Goal: Task Accomplishment & Management: Manage account settings

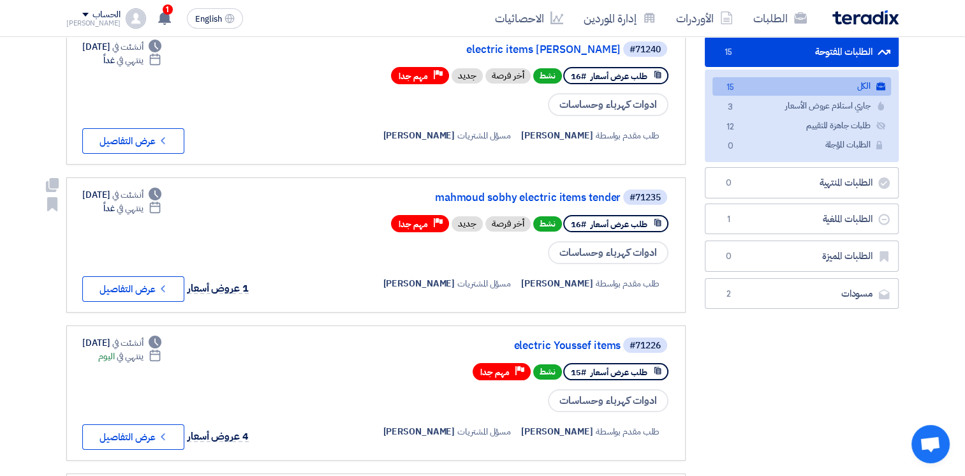
scroll to position [138, 0]
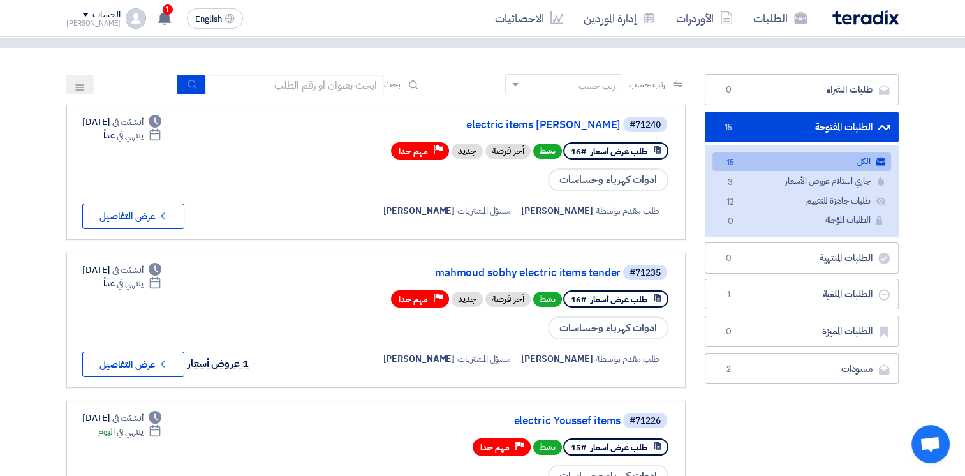
scroll to position [55, 0]
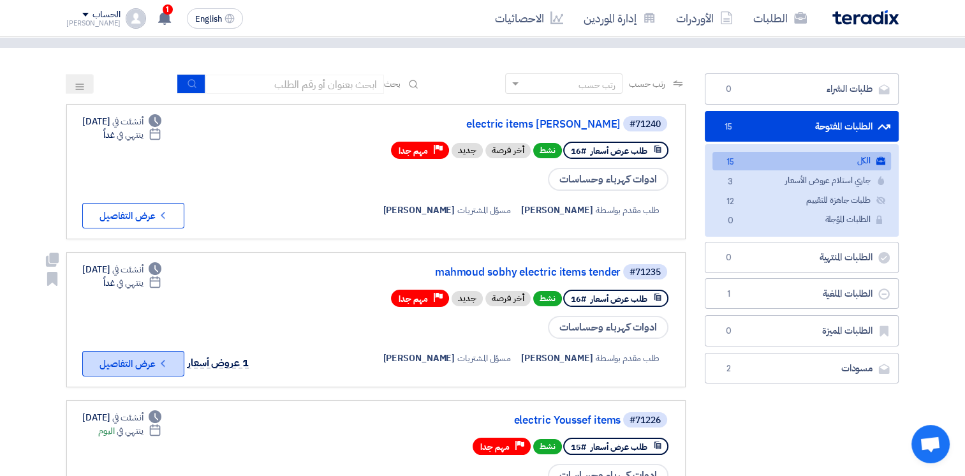
click at [163, 365] on icon "Check details" at bounding box center [163, 363] width 12 height 12
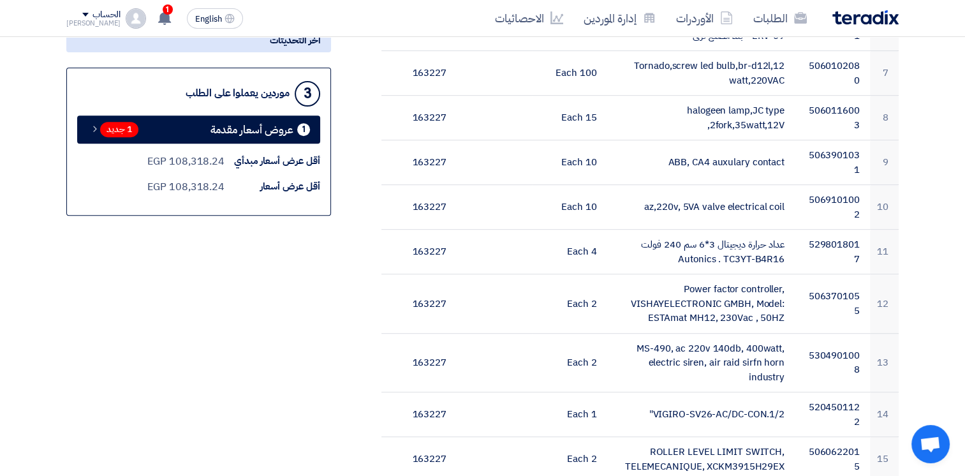
scroll to position [504, 0]
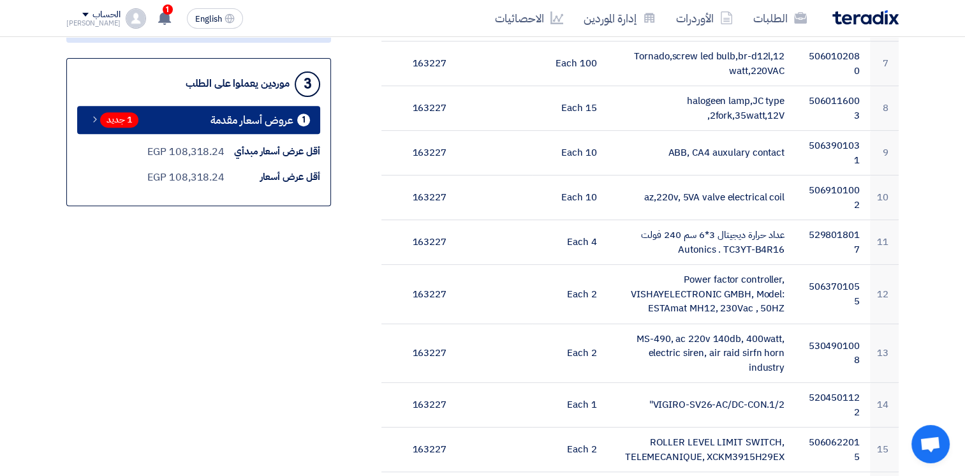
click at [291, 120] on span "عروض أسعار مقدمة" at bounding box center [251, 120] width 83 height 10
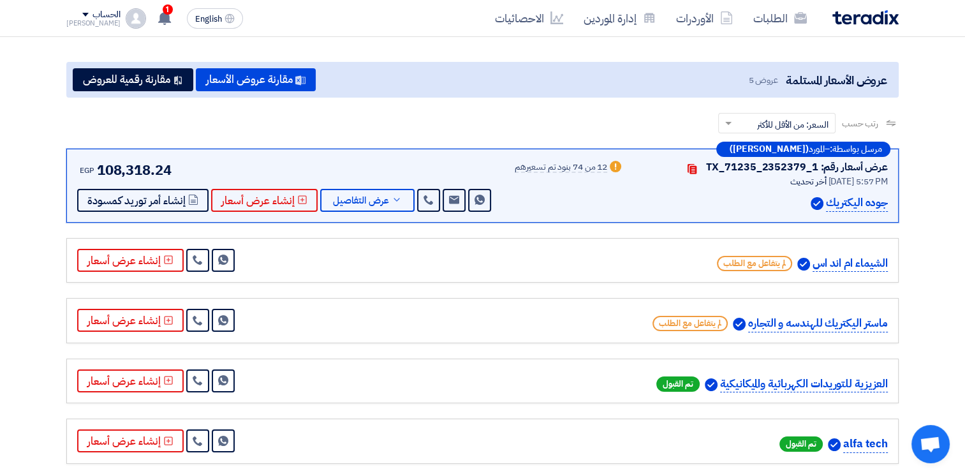
scroll to position [122, 0]
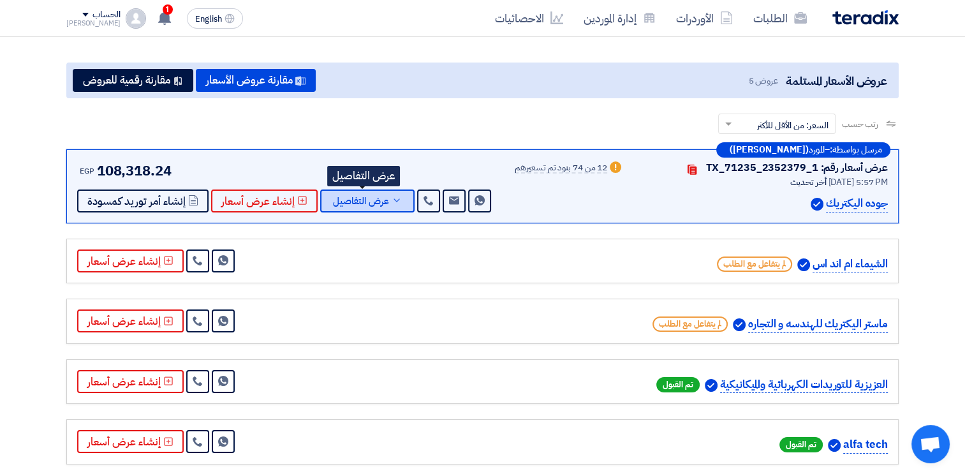
click at [398, 198] on button "عرض التفاصيل" at bounding box center [367, 200] width 94 height 23
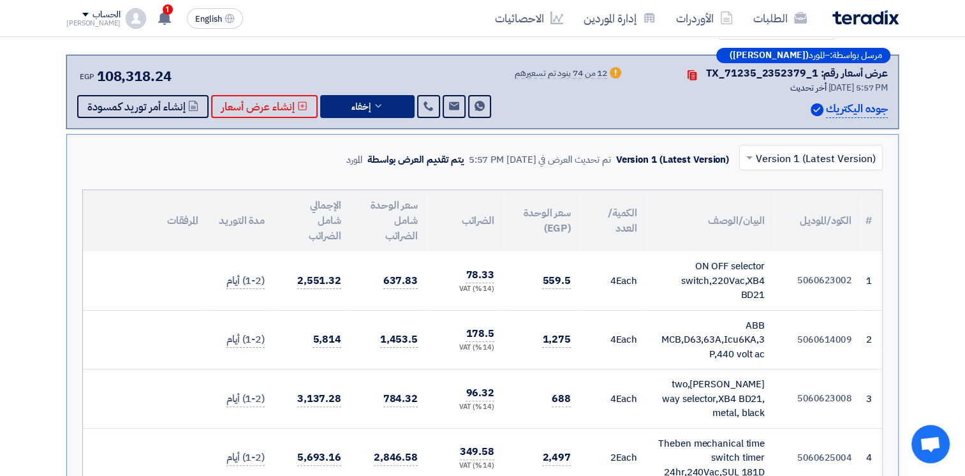
scroll to position [0, 0]
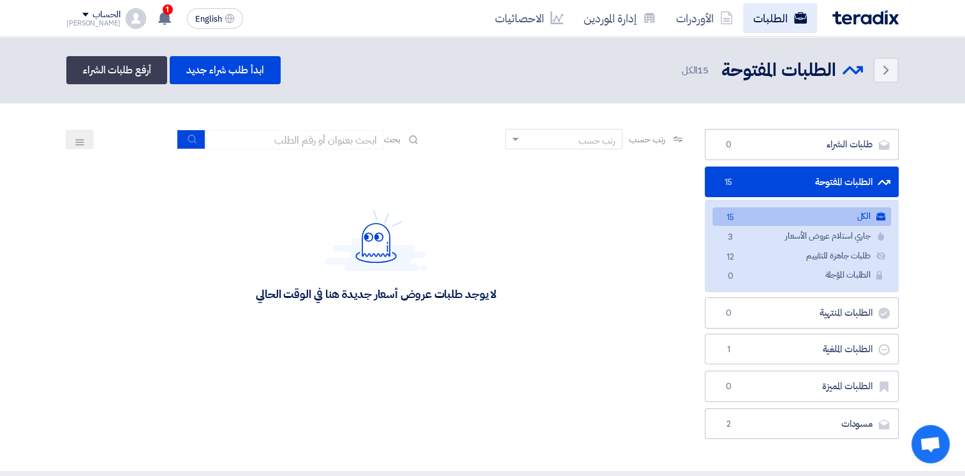
click at [790, 20] on link "الطلبات" at bounding box center [780, 18] width 74 height 30
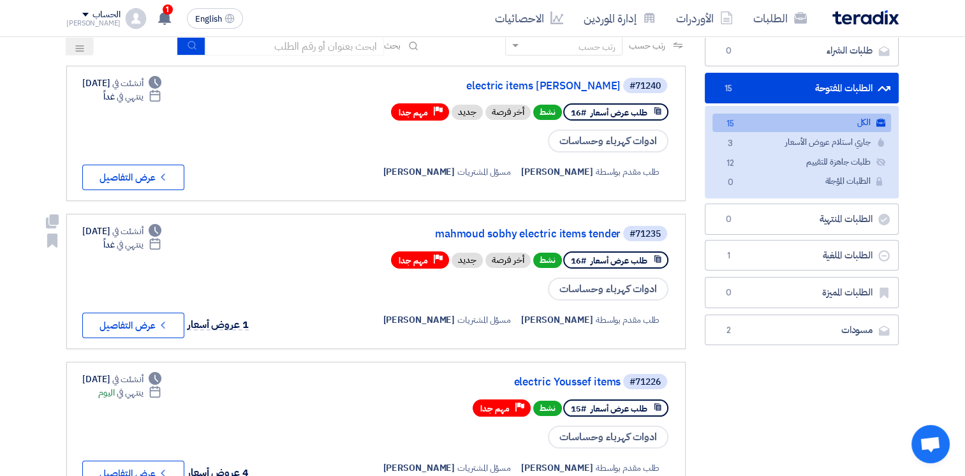
scroll to position [97, 0]
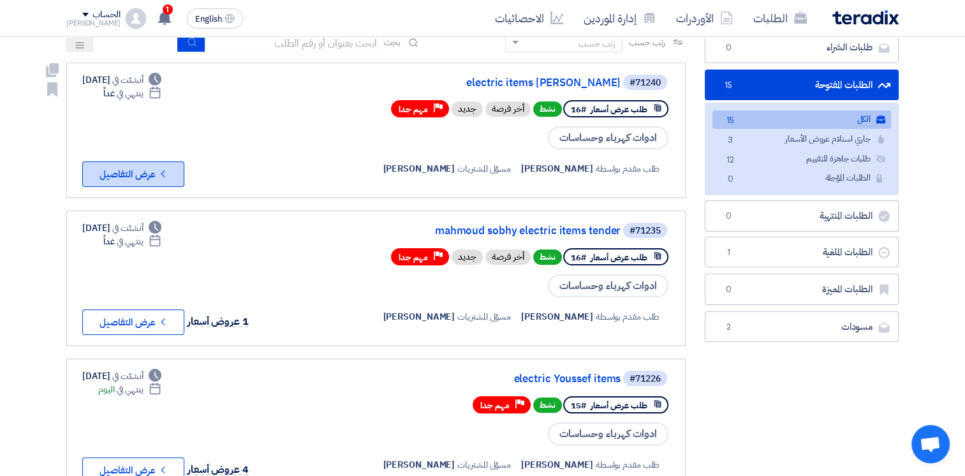
click at [132, 169] on button "Check details عرض التفاصيل" at bounding box center [133, 174] width 102 height 26
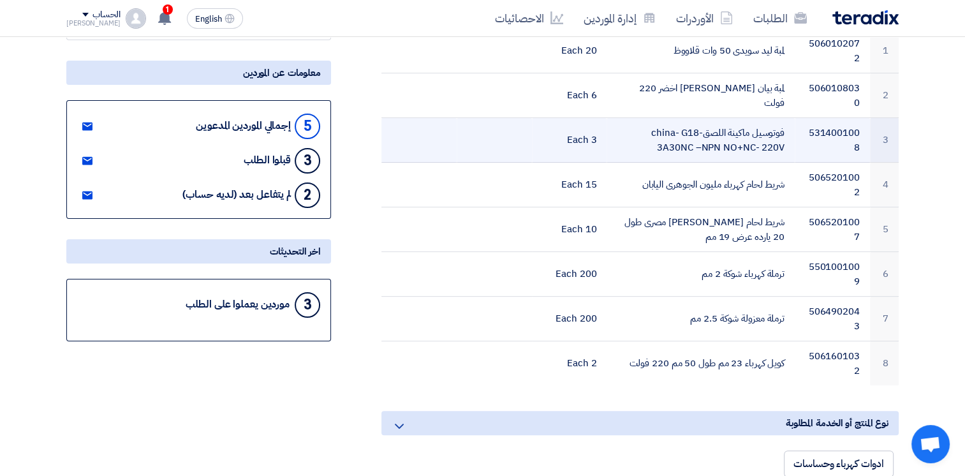
scroll to position [94, 0]
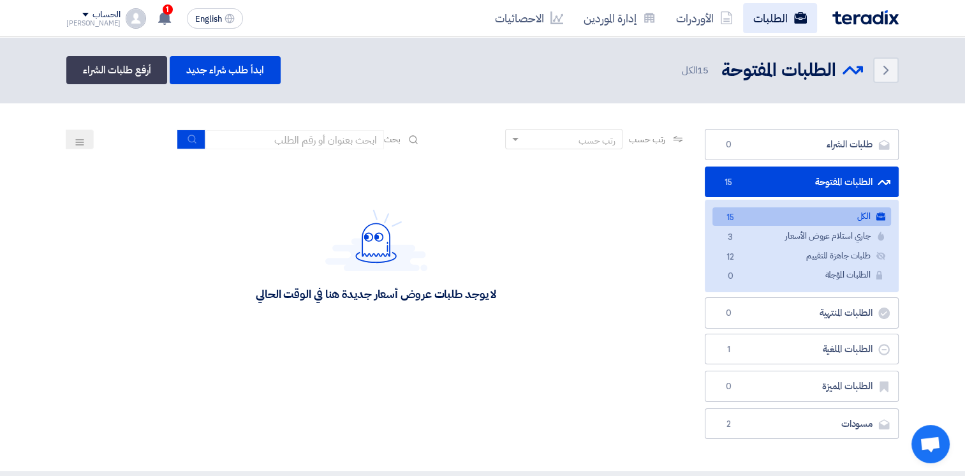
click at [779, 21] on link "الطلبات" at bounding box center [780, 18] width 74 height 30
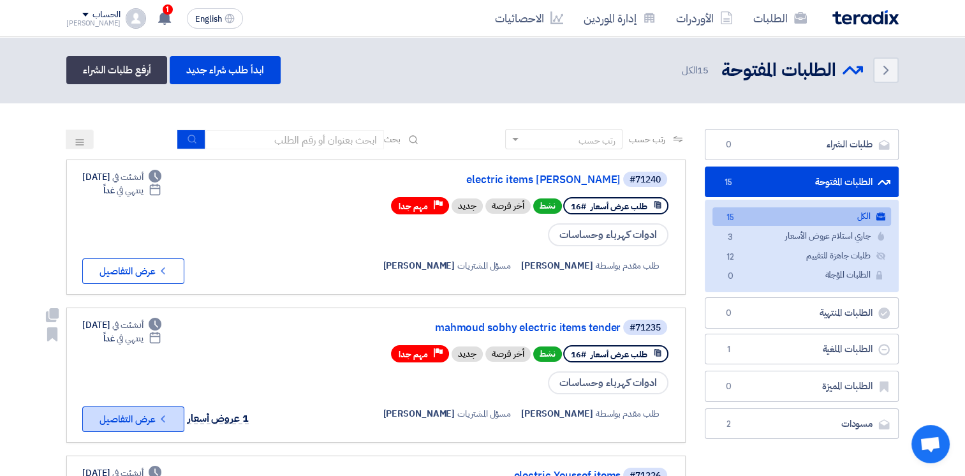
click at [149, 418] on button "Check details عرض التفاصيل" at bounding box center [133, 419] width 102 height 26
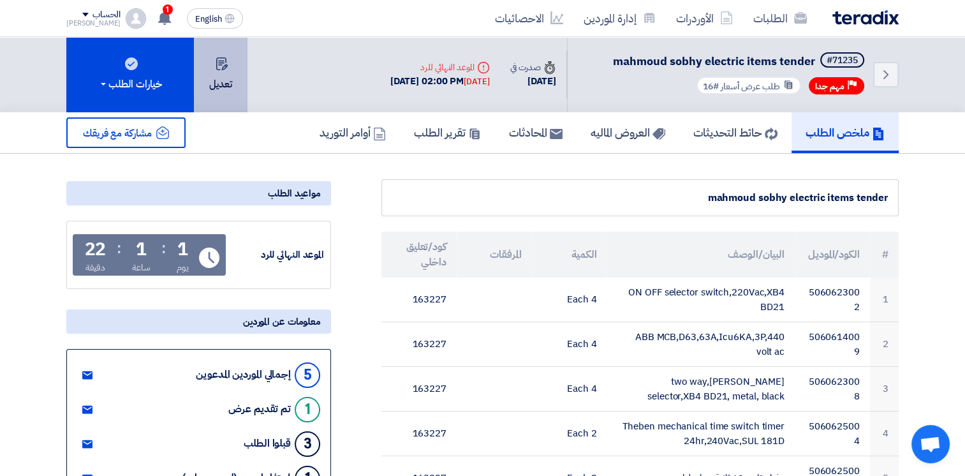
click at [220, 70] on button "تعديل" at bounding box center [221, 74] width 54 height 75
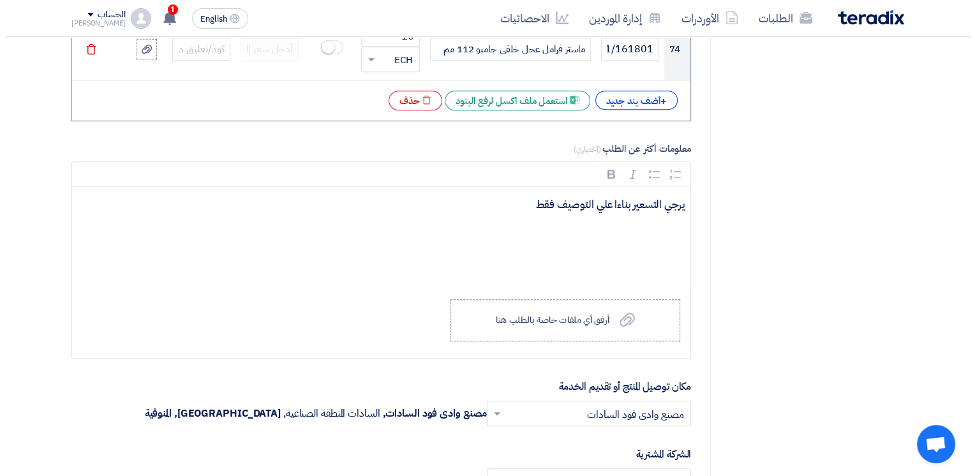
scroll to position [5516, 0]
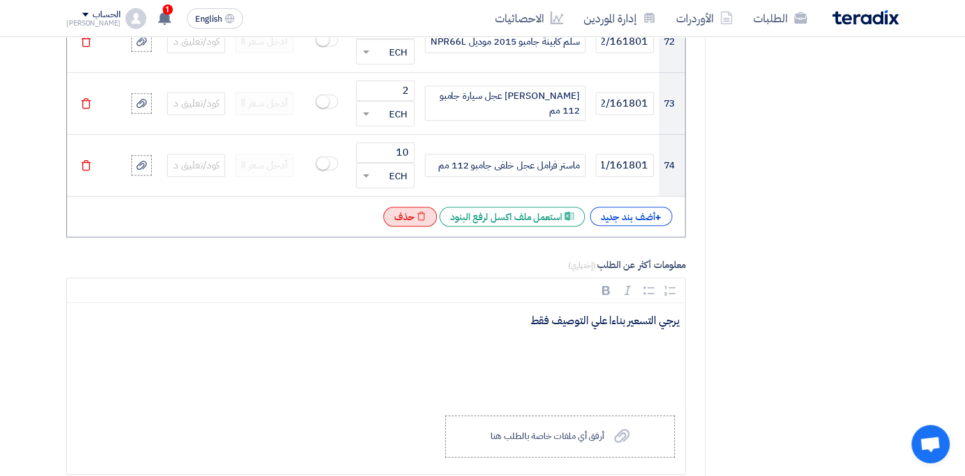
click at [408, 207] on div "Excel file حذف" at bounding box center [410, 217] width 54 height 20
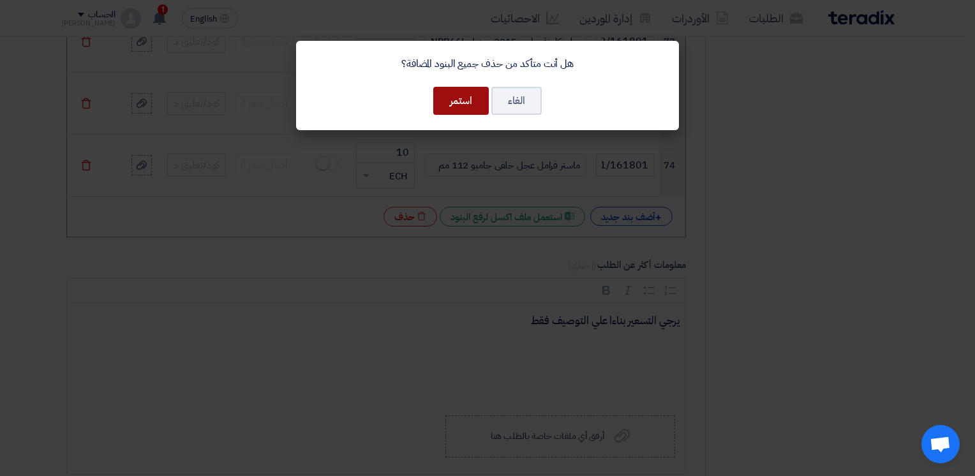
click at [455, 105] on button "استمر" at bounding box center [460, 101] width 55 height 28
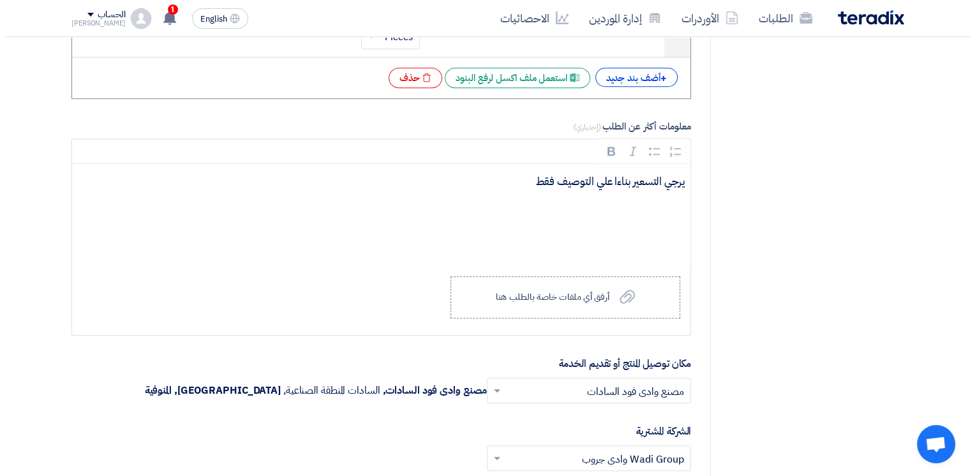
scroll to position [898, 0]
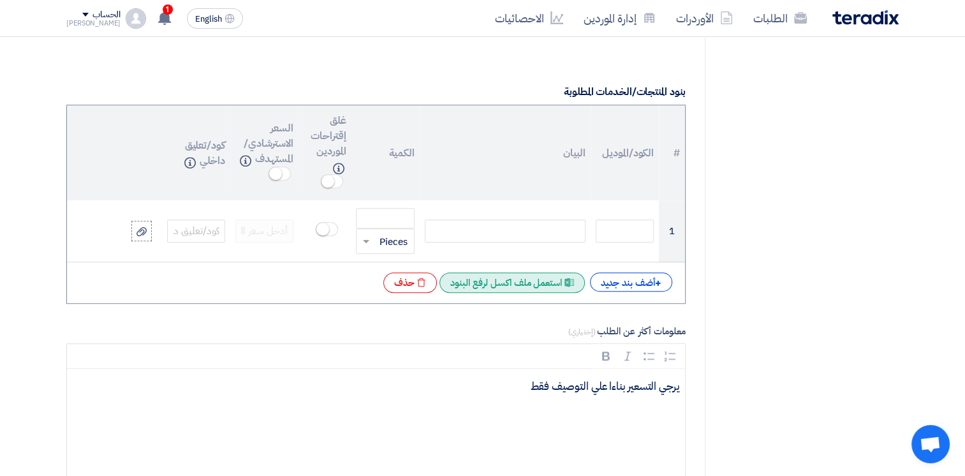
click at [509, 283] on div "Excel file استعمل ملف اكسل لرفع البنود" at bounding box center [511, 282] width 145 height 20
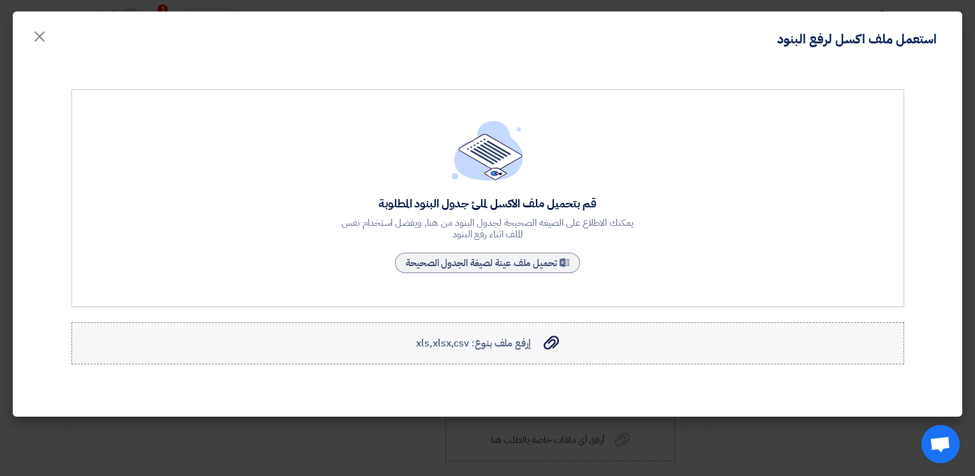
click at [444, 344] on span "إرفع ملف بنوع: xls,xlsx,csv" at bounding box center [473, 342] width 114 height 15
click at [0, 0] on input "إرفع ملف بنوع: xls,xlsx,csv إرفع ملف بنوع: xls,xlsx,csv" at bounding box center [0, 0] width 0 height 0
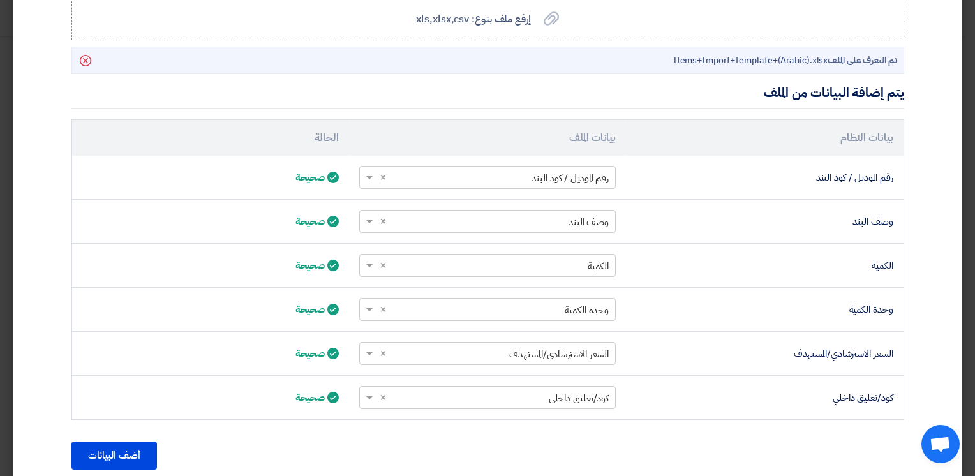
scroll to position [372, 0]
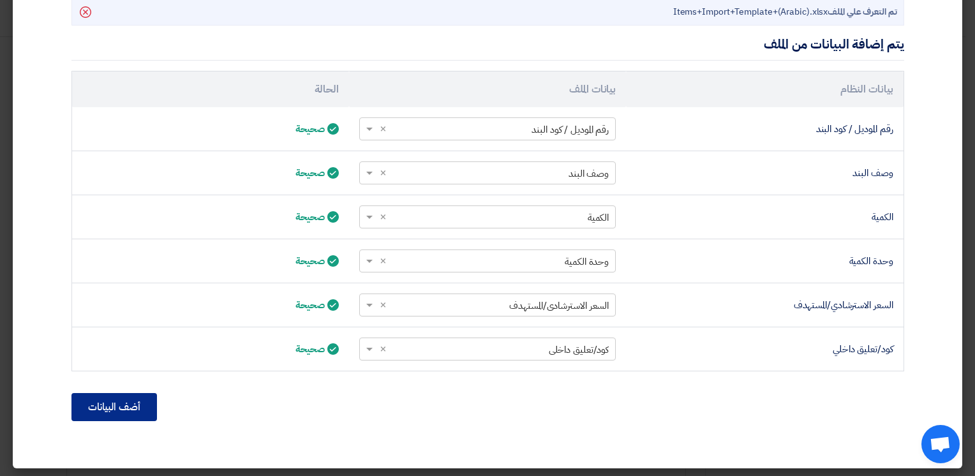
click at [107, 408] on button "أضف البيانات" at bounding box center [113, 407] width 85 height 28
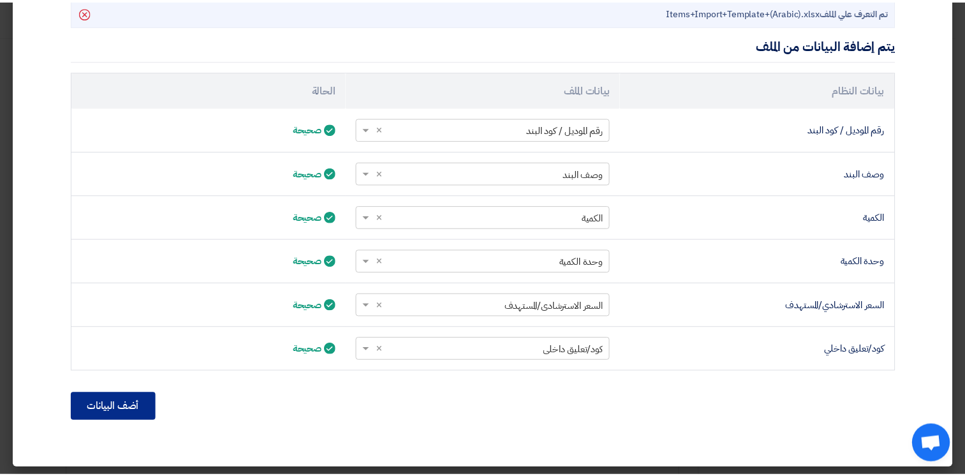
scroll to position [238, 0]
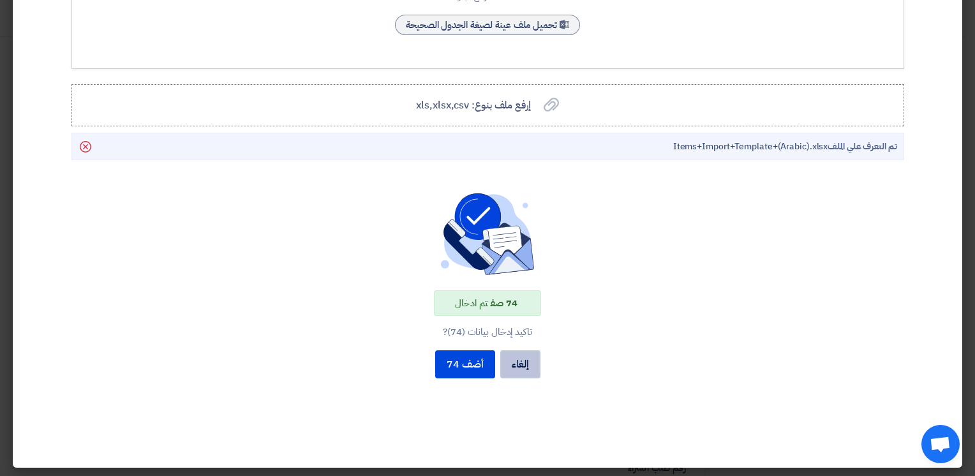
click at [512, 361] on button "إلغاء" at bounding box center [520, 364] width 40 height 28
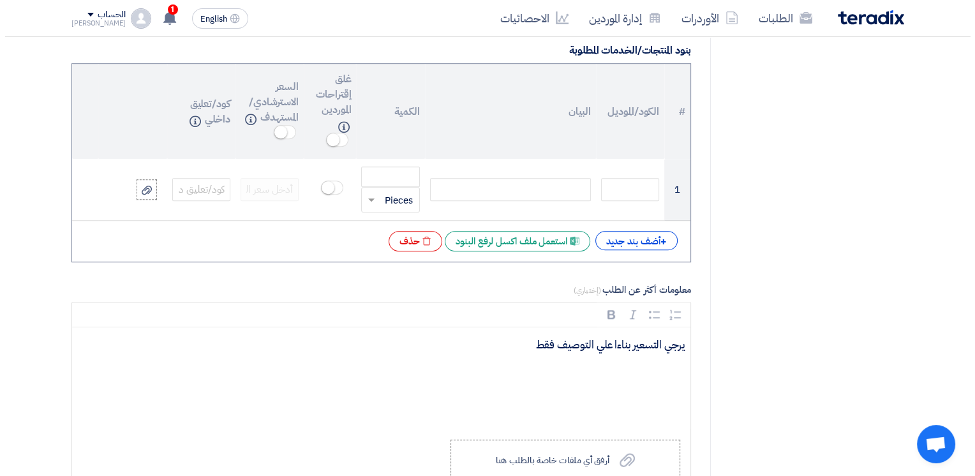
scroll to position [931, 0]
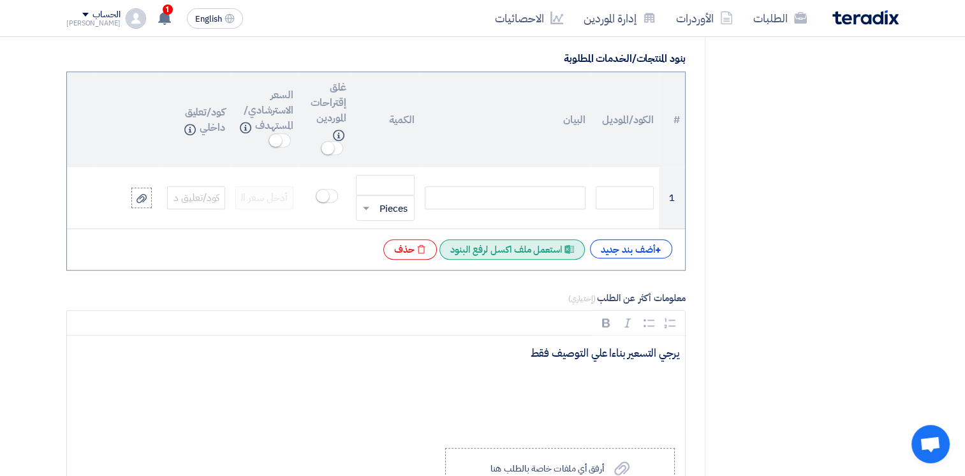
click at [533, 254] on div "Excel file استعمل ملف اكسل لرفع البنود" at bounding box center [511, 249] width 145 height 20
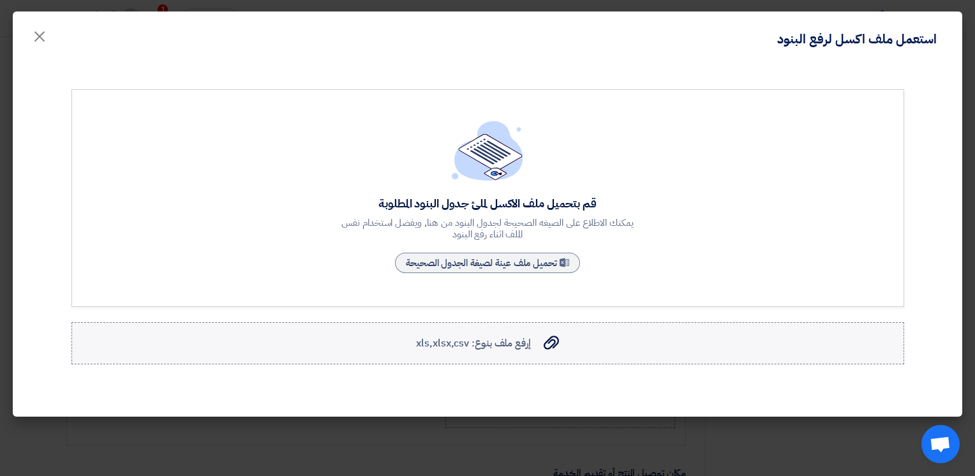
click at [474, 348] on span "إرفع ملف بنوع: xls,xlsx,csv" at bounding box center [473, 342] width 114 height 15
click at [0, 0] on input "إرفع ملف بنوع: xls,xlsx,csv إرفع ملف بنوع: xls,xlsx,csv" at bounding box center [0, 0] width 0 height 0
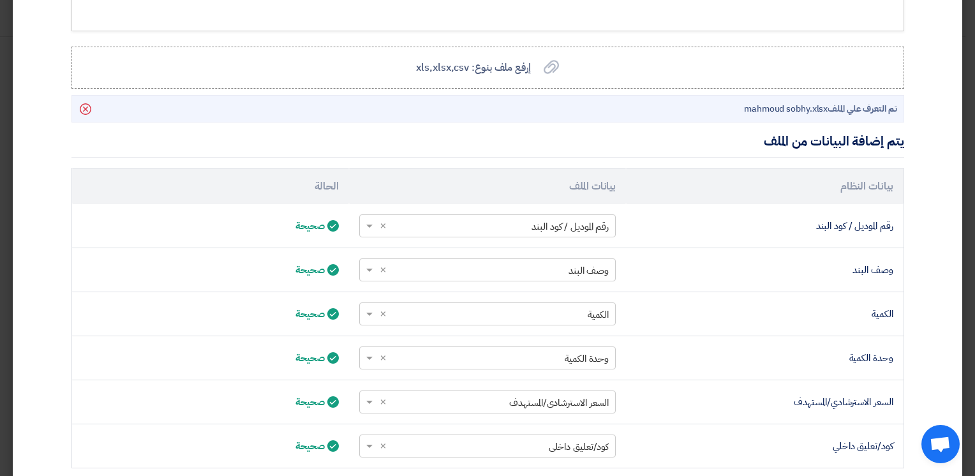
scroll to position [372, 0]
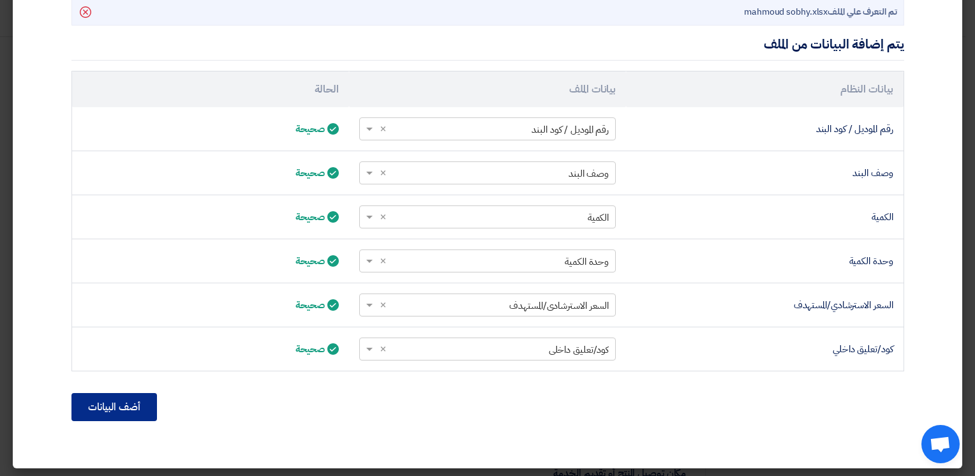
click at [107, 407] on button "أضف البيانات" at bounding box center [113, 407] width 85 height 28
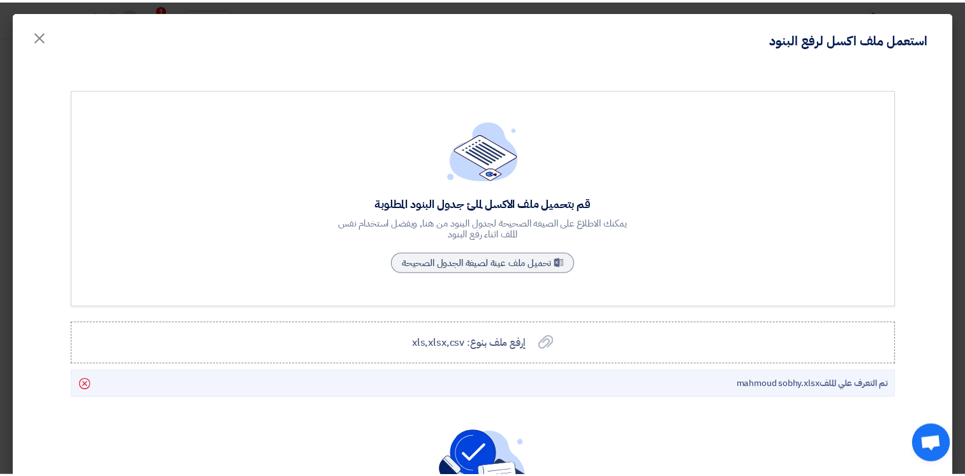
scroll to position [238, 0]
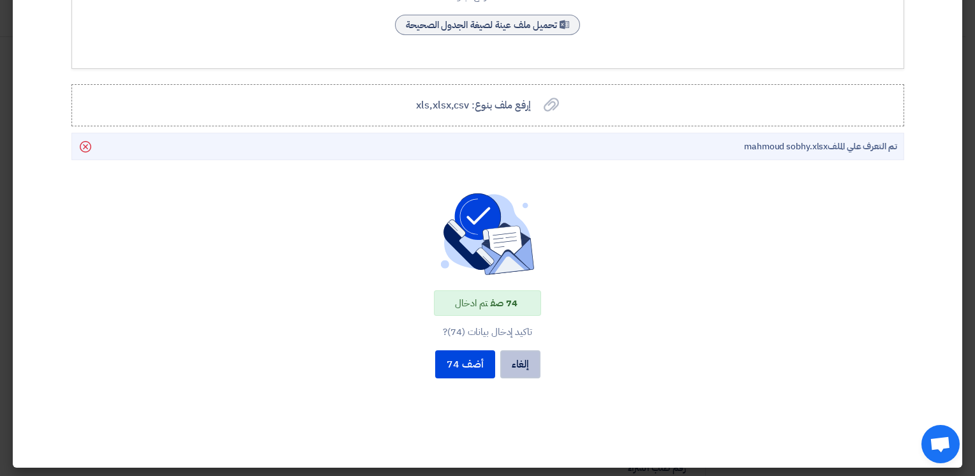
click at [533, 367] on button "إلغاء" at bounding box center [520, 364] width 40 height 28
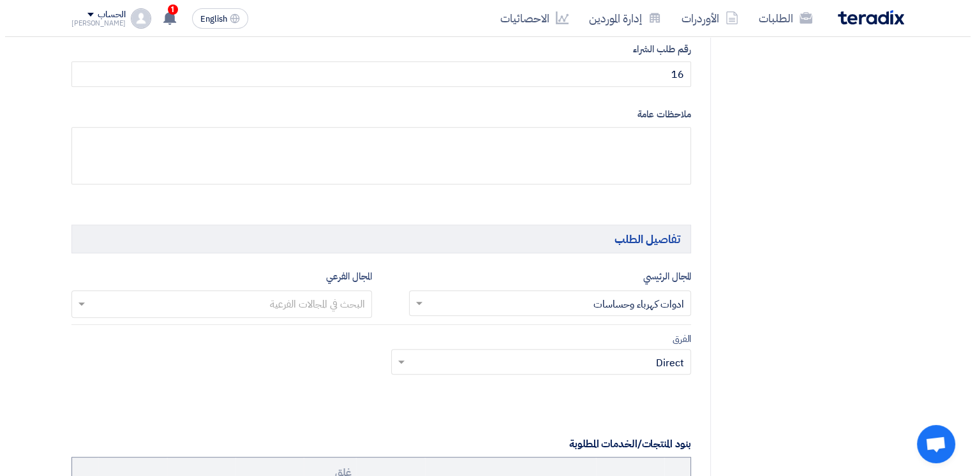
scroll to position [943, 0]
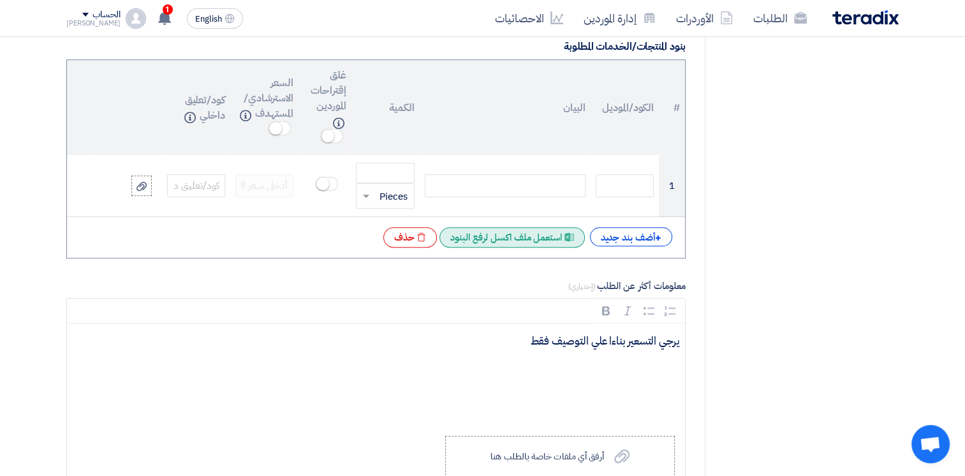
click at [510, 235] on div "Excel file استعمل ملف اكسل لرفع البنود" at bounding box center [511, 237] width 145 height 20
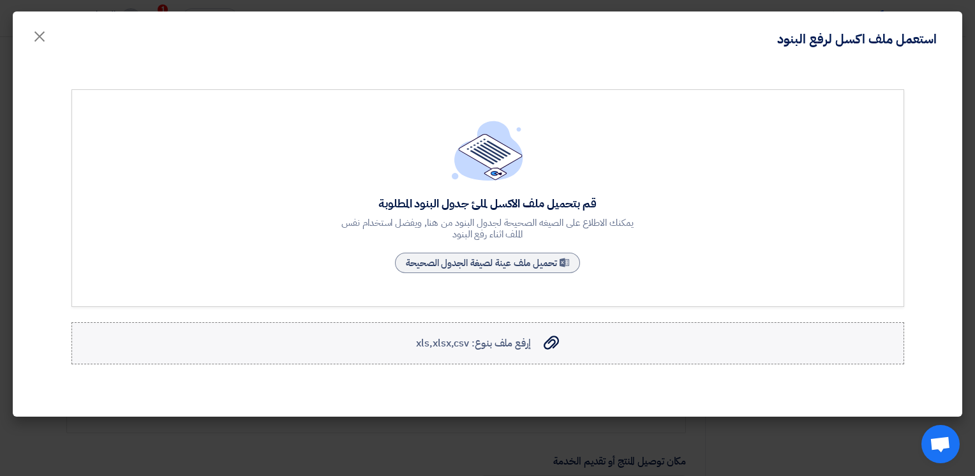
click at [518, 341] on span "إرفع ملف بنوع: xls,xlsx,csv" at bounding box center [473, 342] width 114 height 15
click at [0, 0] on input "إرفع ملف بنوع: xls,xlsx,csv إرفع ملف بنوع: xls,xlsx,csv" at bounding box center [0, 0] width 0 height 0
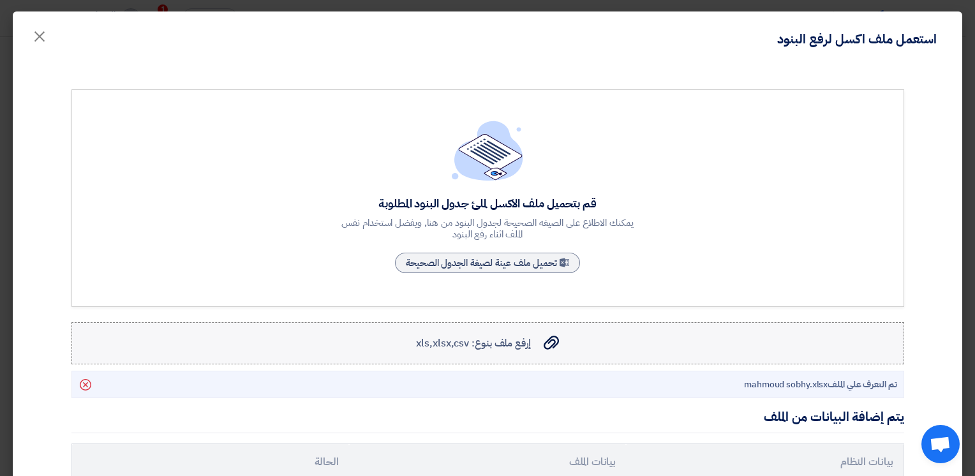
scroll to position [372, 0]
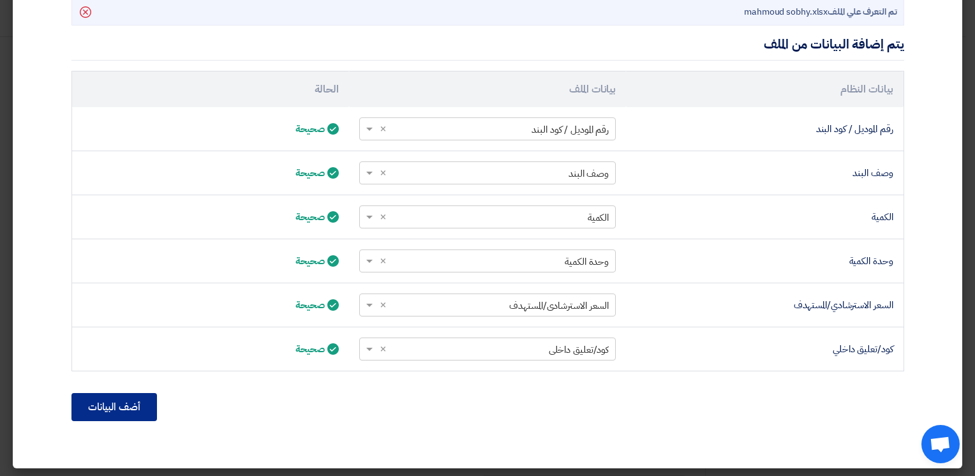
click at [110, 414] on button "أضف البيانات" at bounding box center [113, 407] width 85 height 28
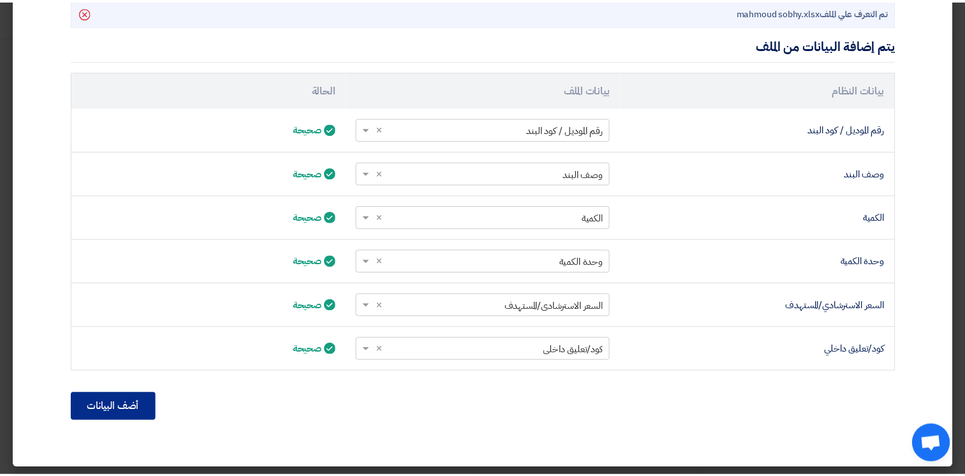
scroll to position [238, 0]
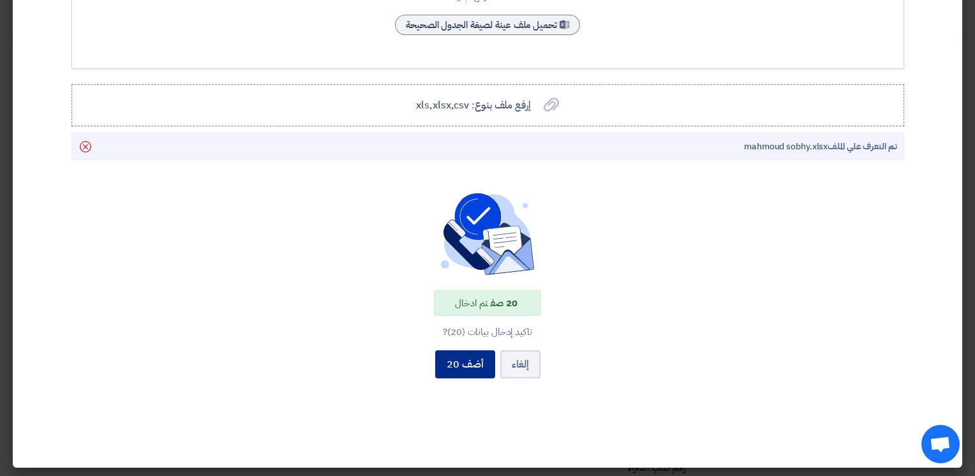
click at [457, 367] on button "أضف 20" at bounding box center [465, 364] width 60 height 28
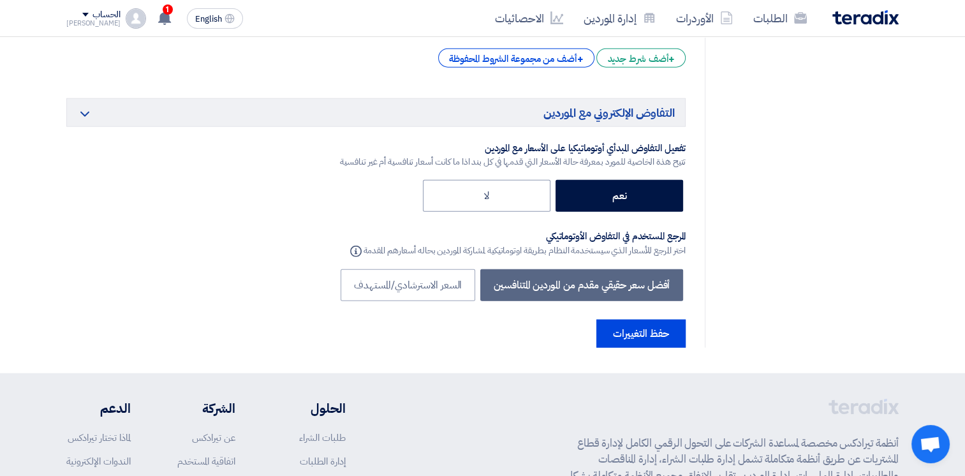
scroll to position [3257, 0]
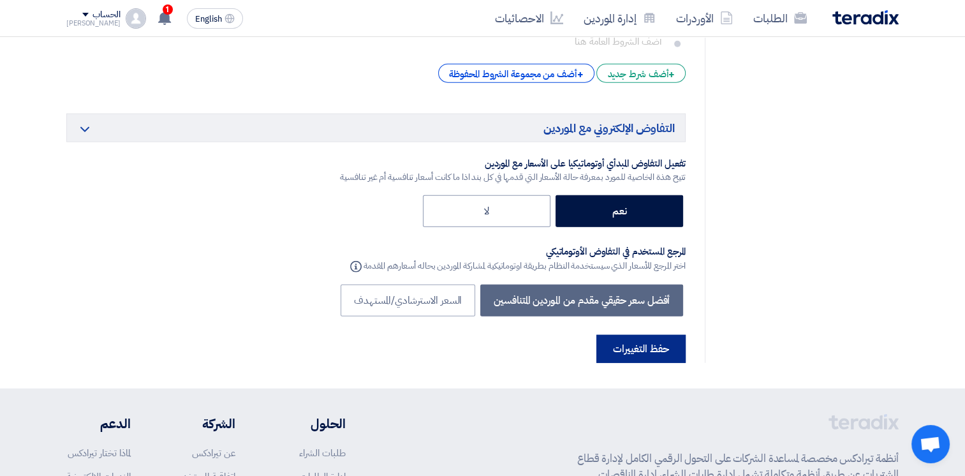
click at [647, 335] on button "حفظ التغييرات" at bounding box center [640, 349] width 89 height 28
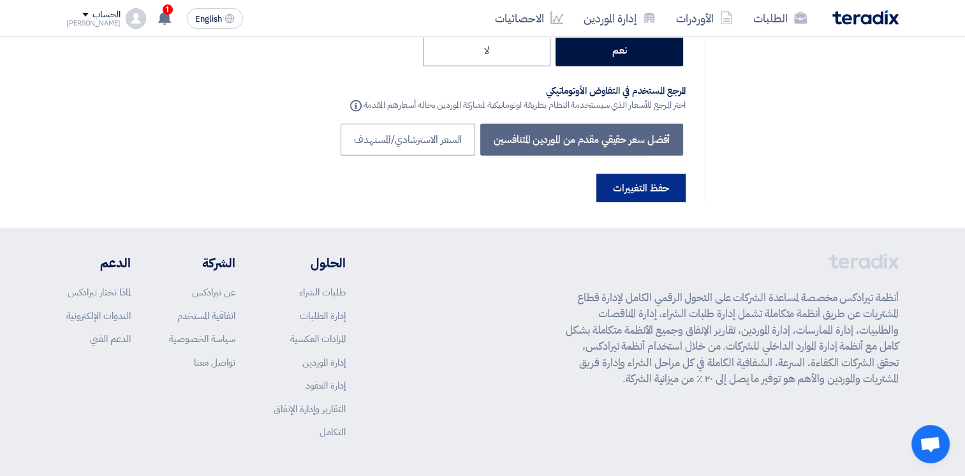
scroll to position [3419, 0]
click at [658, 173] on button "حفظ التغييرات" at bounding box center [640, 187] width 89 height 28
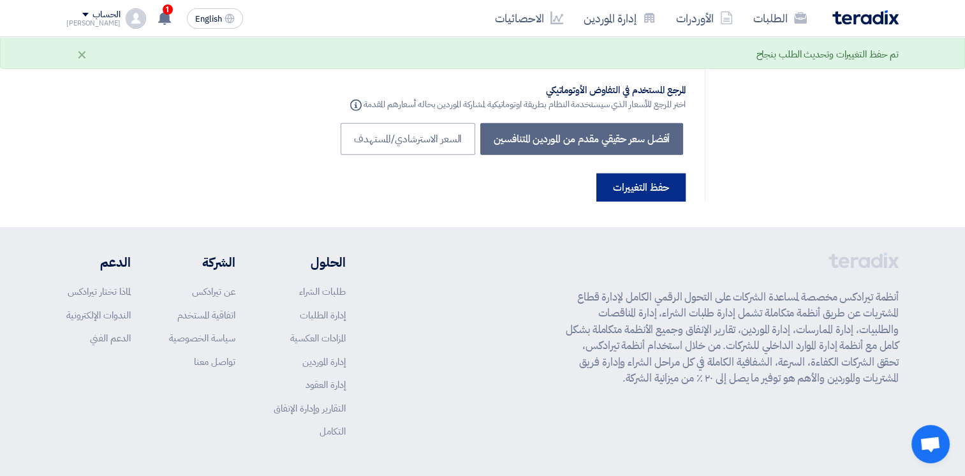
scroll to position [0, 0]
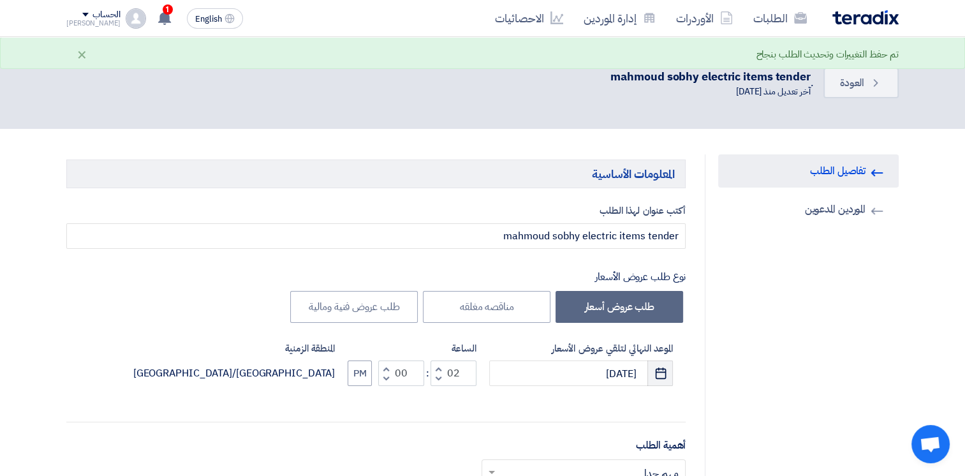
click at [658, 367] on icon "Pick a date" at bounding box center [660, 373] width 13 height 13
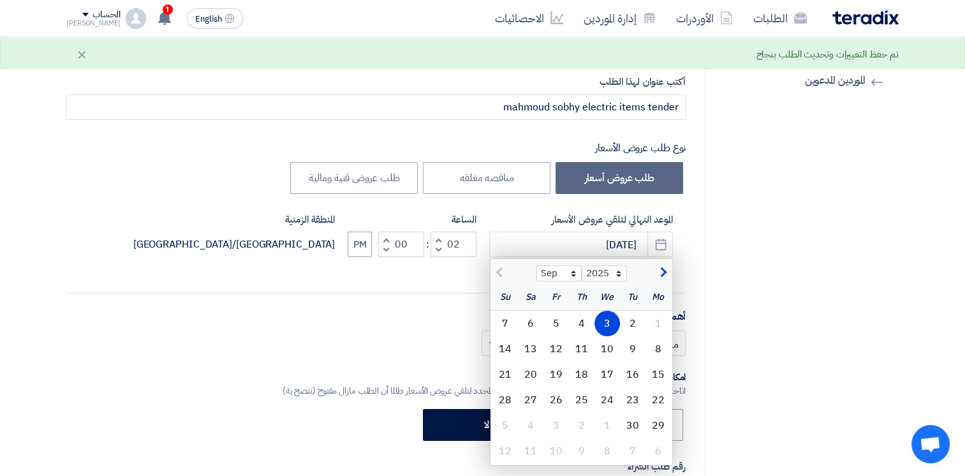
scroll to position [129, 0]
click at [579, 321] on div "4" at bounding box center [582, 323] width 26 height 26
type input "[DATE]"
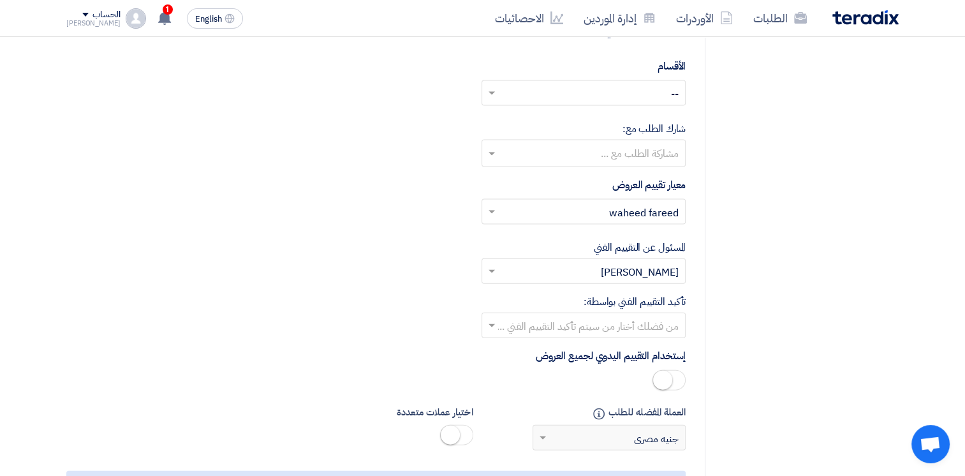
scroll to position [3419, 0]
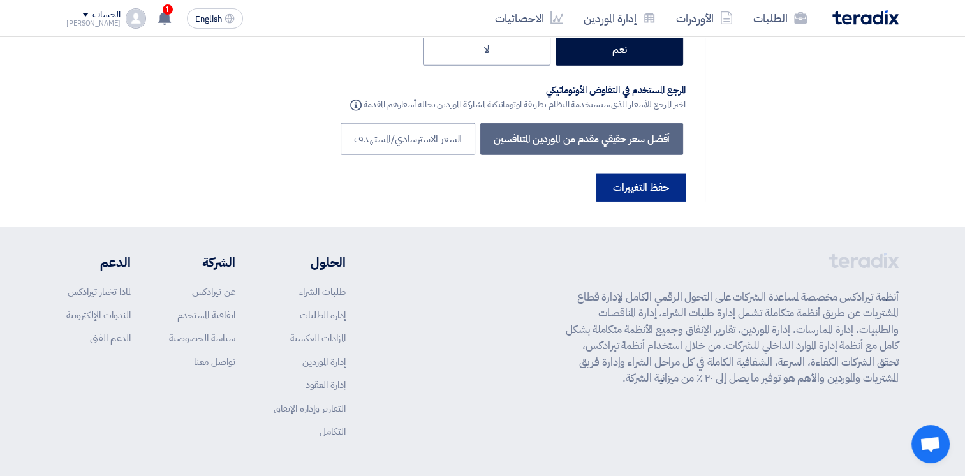
click at [655, 173] on button "حفظ التغييرات" at bounding box center [640, 187] width 89 height 28
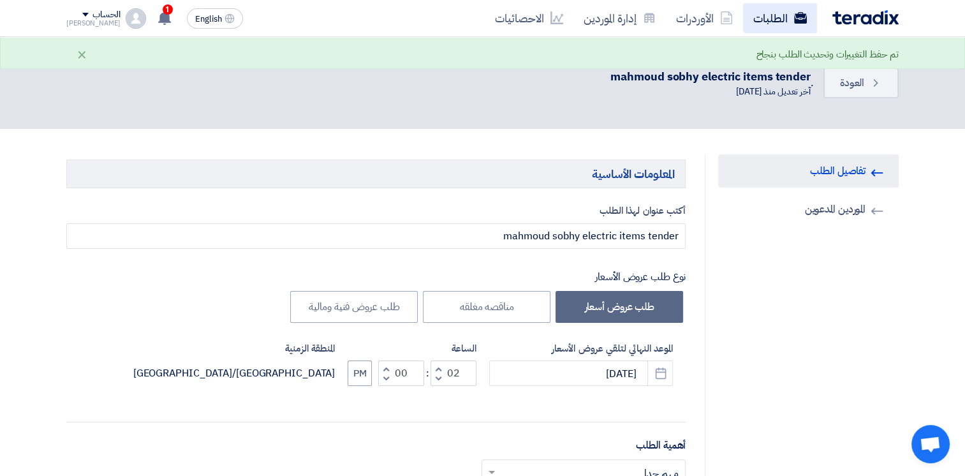
click at [764, 17] on link "الطلبات" at bounding box center [780, 18] width 74 height 30
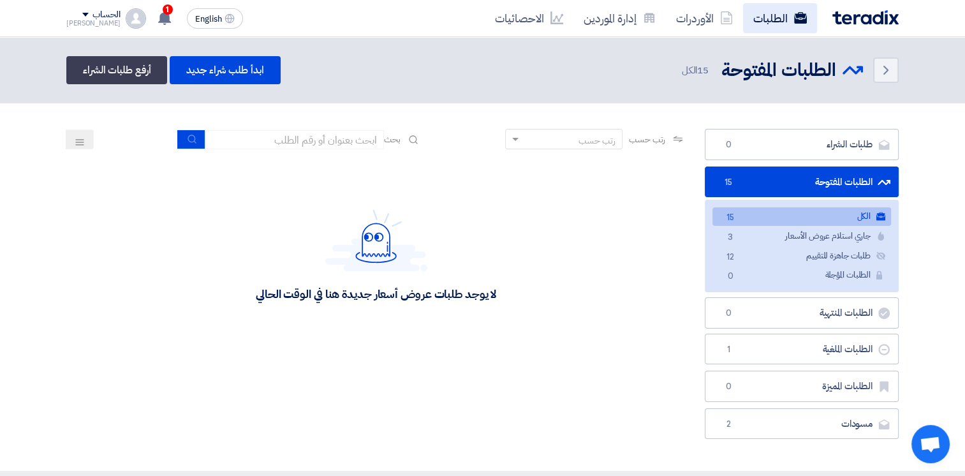
click at [785, 32] on link "الطلبات" at bounding box center [780, 18] width 74 height 30
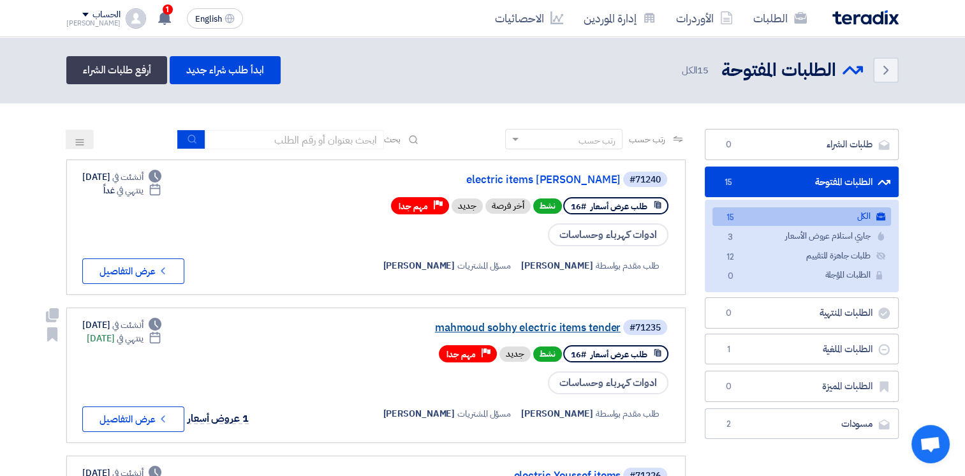
click at [546, 323] on link "mahmoud sobhy electric items tender" at bounding box center [492, 327] width 255 height 11
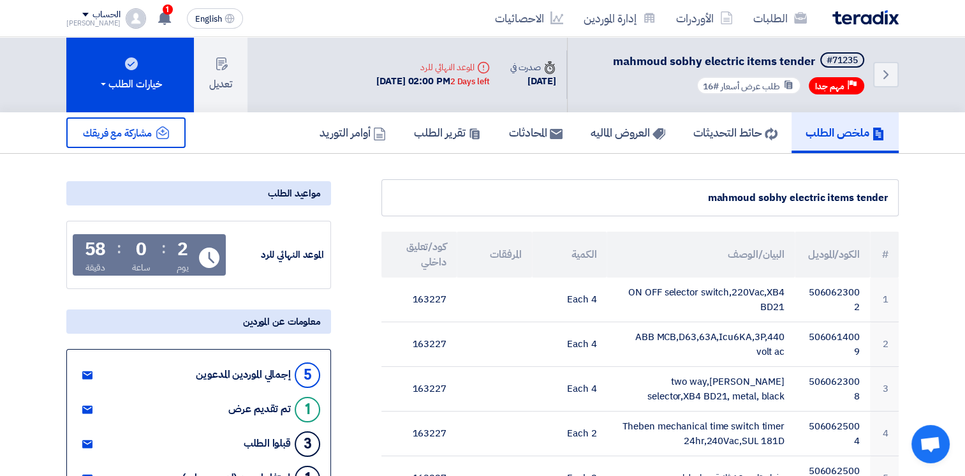
click at [837, 136] on h5 "ملخص الطلب" at bounding box center [845, 132] width 79 height 15
click at [764, 25] on link "الطلبات" at bounding box center [780, 18] width 74 height 30
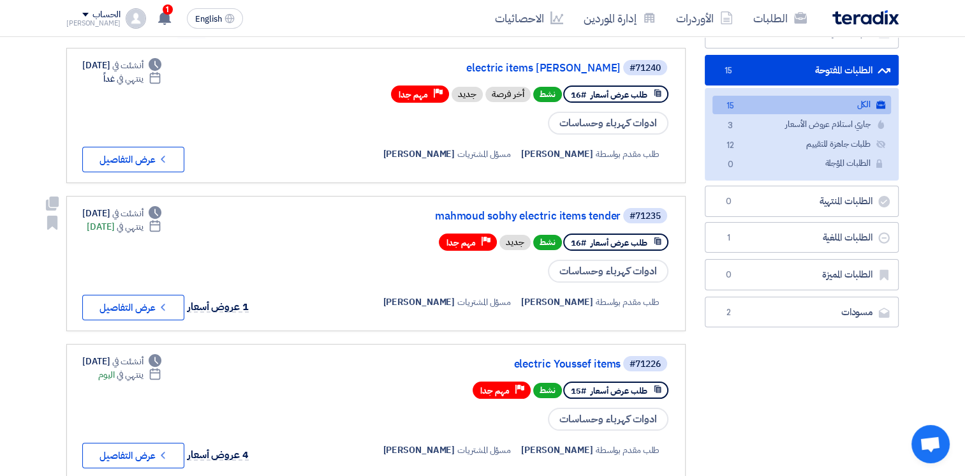
scroll to position [112, 0]
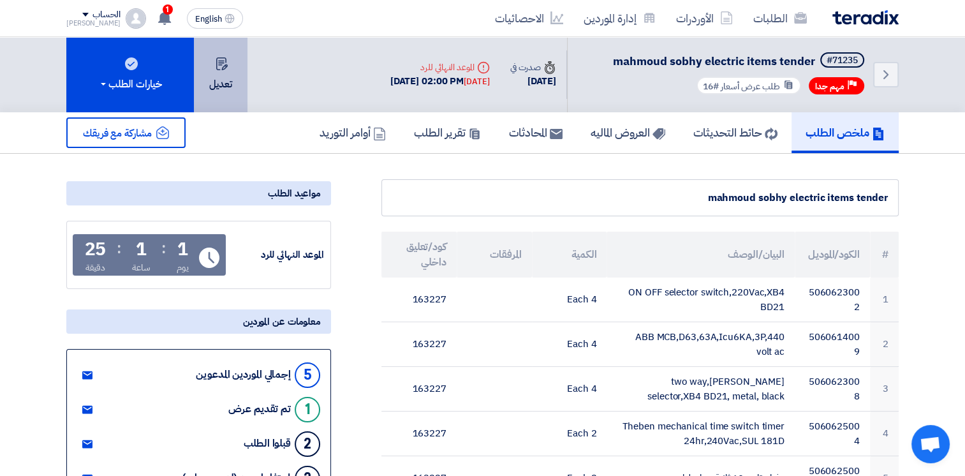
click at [237, 85] on button "تعديل" at bounding box center [221, 74] width 54 height 75
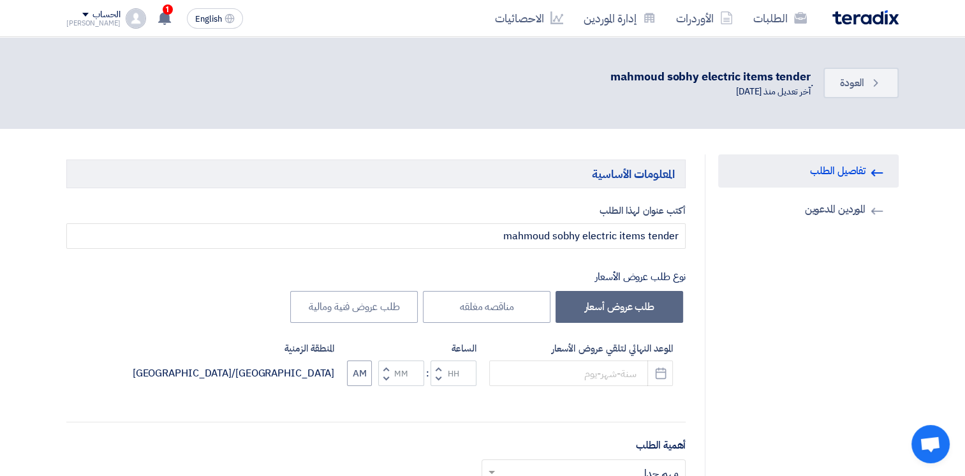
type input "[DATE]"
type input "02"
type input "00"
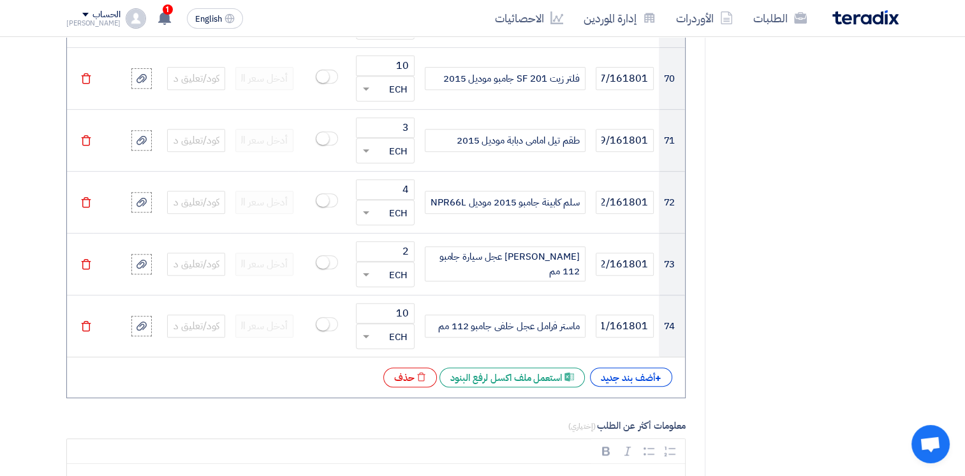
scroll to position [5353, 0]
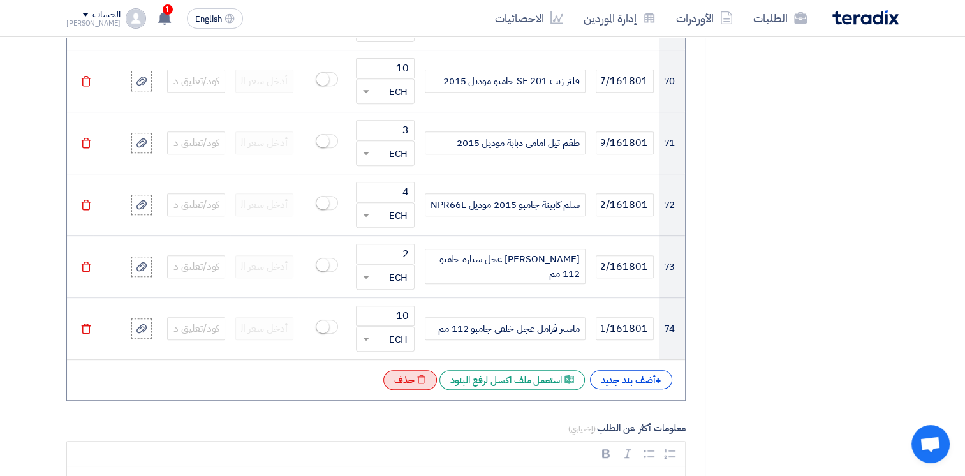
click at [407, 370] on div "Excel file حذف" at bounding box center [410, 380] width 54 height 20
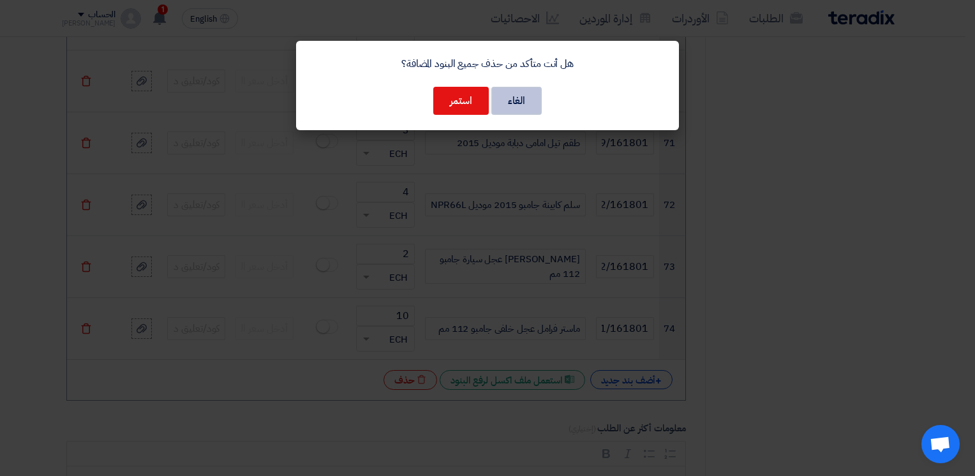
click at [510, 102] on button "الغاء" at bounding box center [516, 101] width 50 height 28
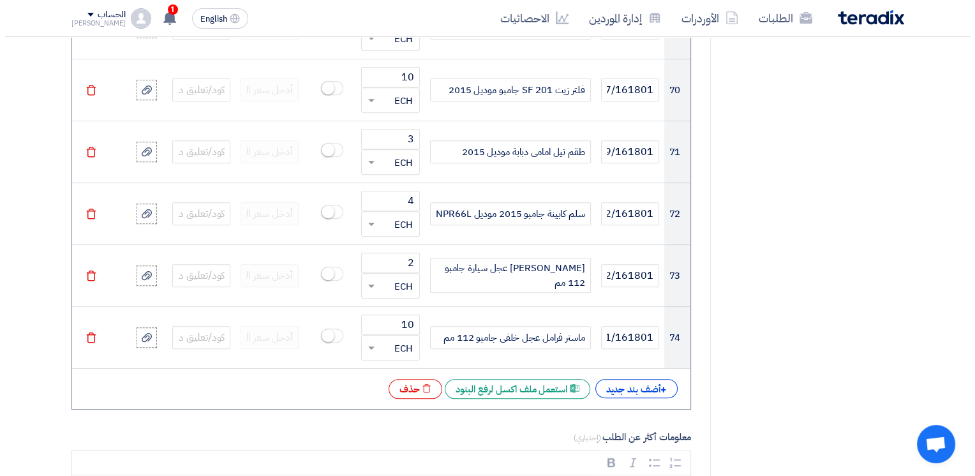
scroll to position [5344, 0]
click at [417, 383] on icon "Excel file" at bounding box center [422, 388] width 10 height 10
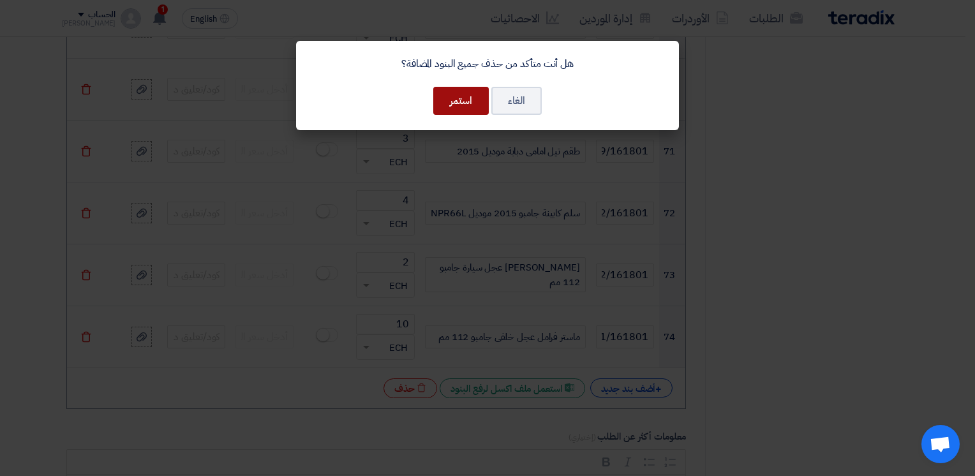
click at [454, 112] on button "استمر" at bounding box center [460, 101] width 55 height 28
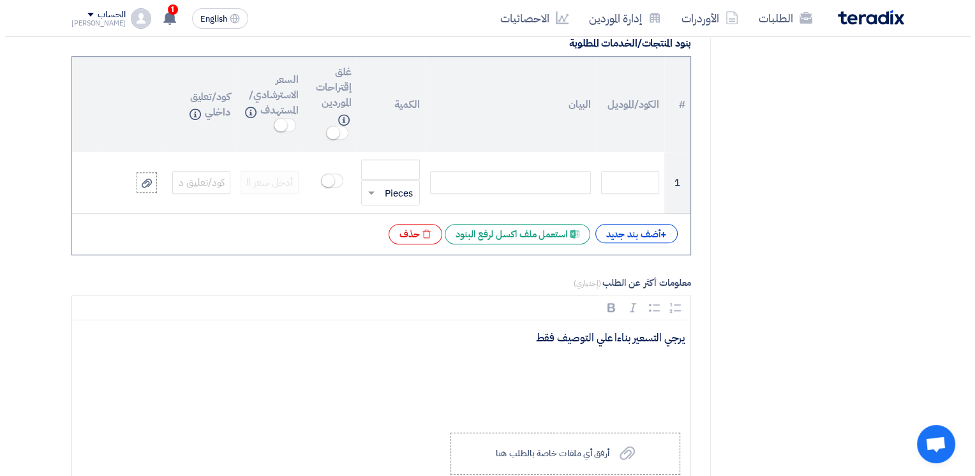
scroll to position [946, 0]
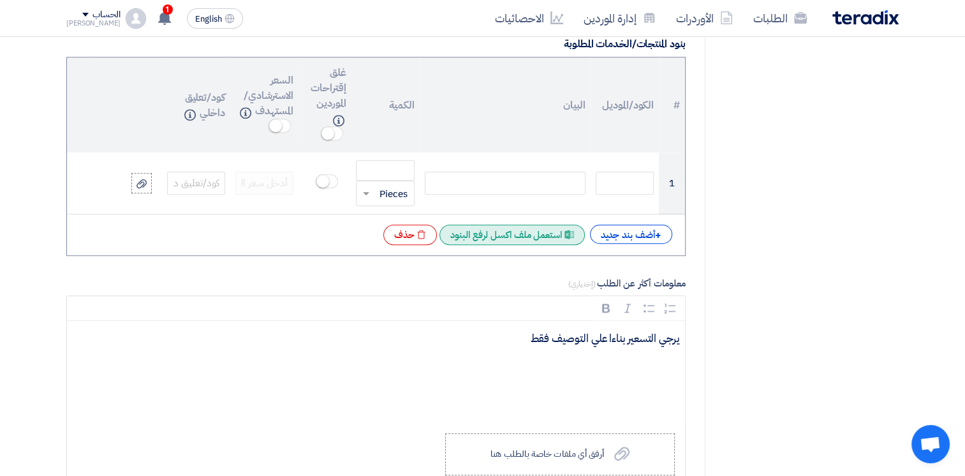
click at [517, 232] on div "Excel file استعمل ملف اكسل لرفع البنود" at bounding box center [511, 235] width 145 height 20
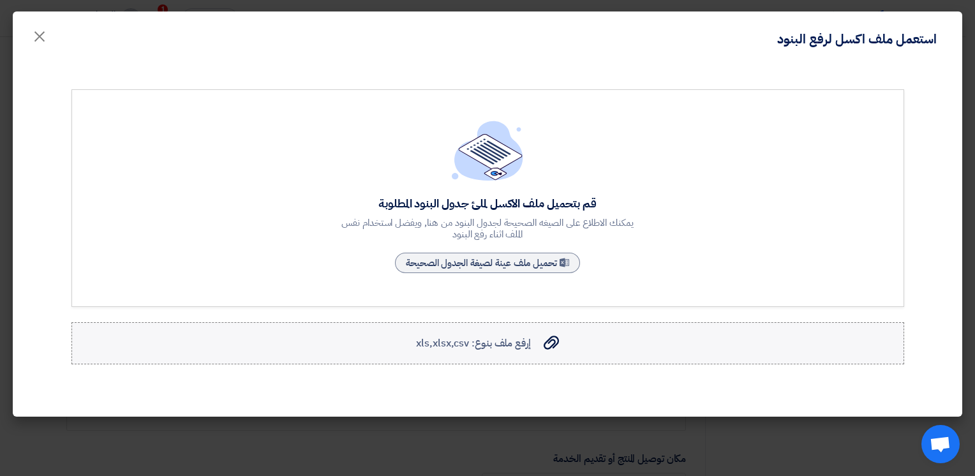
click at [498, 353] on label "إرفع ملف بنوع: xls,xlsx,csv إرفع ملف بنوع: xls,xlsx,csv" at bounding box center [487, 343] width 832 height 42
click at [0, 0] on input "إرفع ملف بنوع: xls,xlsx,csv إرفع ملف بنوع: xls,xlsx,csv" at bounding box center [0, 0] width 0 height 0
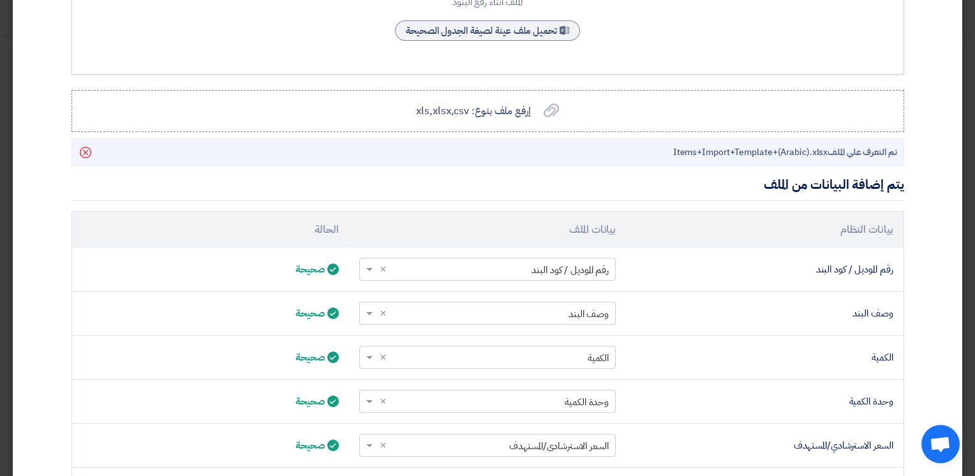
scroll to position [372, 0]
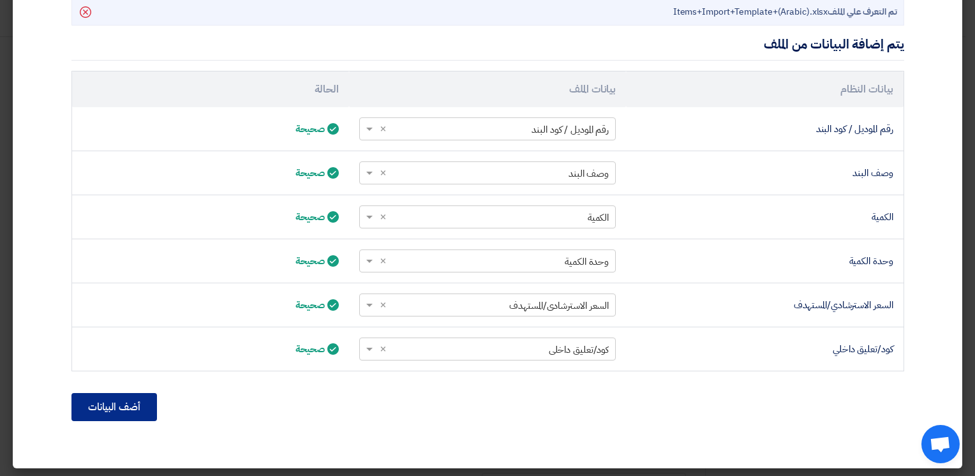
click at [119, 402] on button "أضف البيانات" at bounding box center [113, 407] width 85 height 28
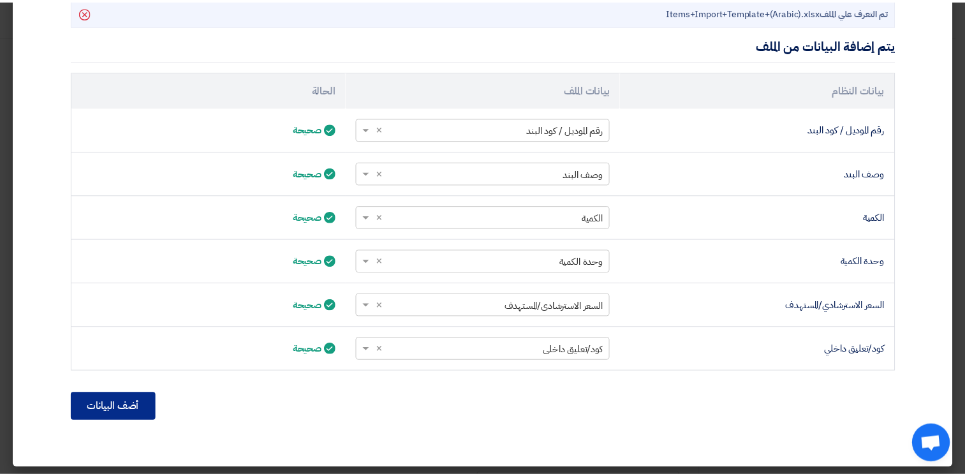
scroll to position [238, 0]
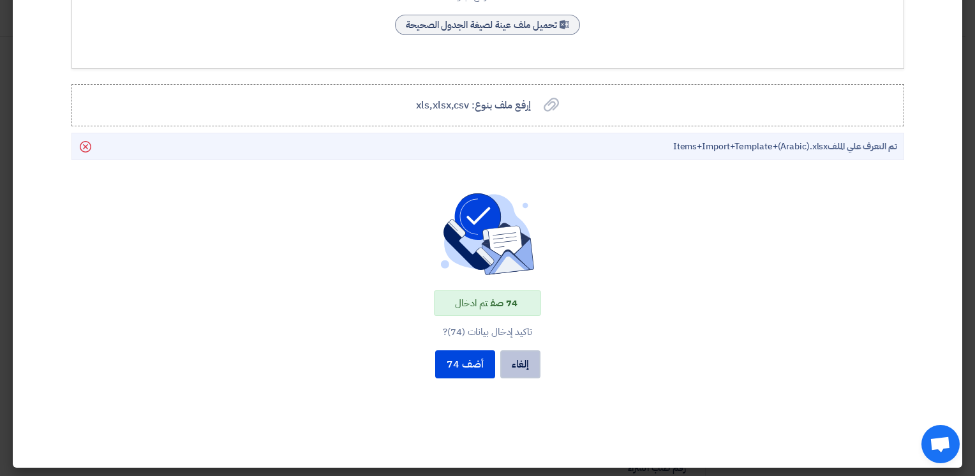
click at [524, 362] on button "إلغاء" at bounding box center [520, 364] width 40 height 28
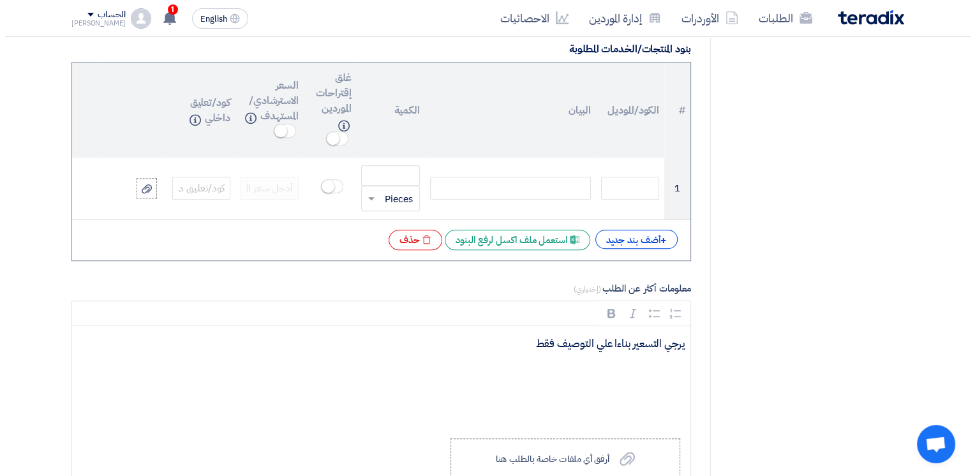
scroll to position [940, 0]
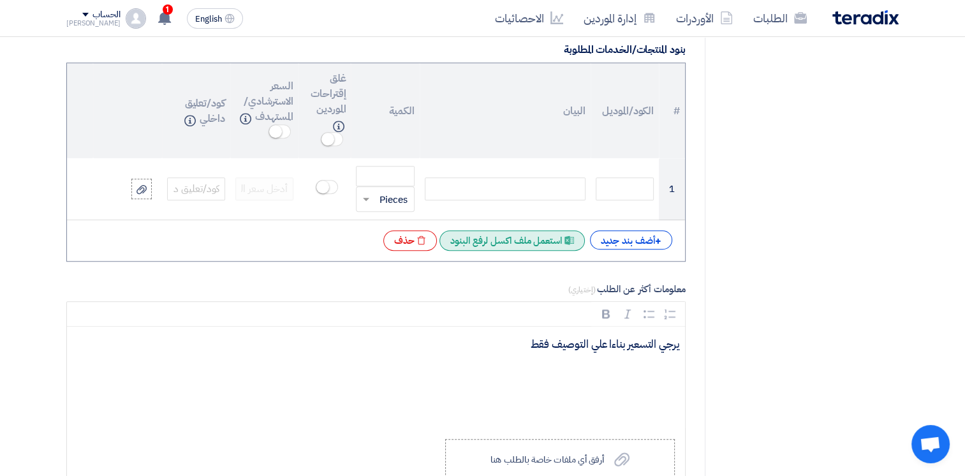
click at [537, 234] on div "Excel file استعمل ملف اكسل لرفع البنود" at bounding box center [511, 240] width 145 height 20
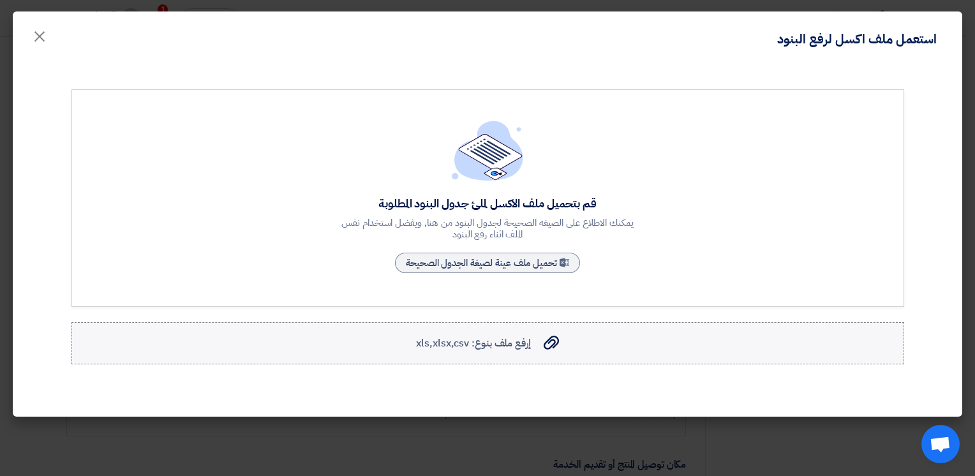
click at [503, 360] on label "إرفع ملف بنوع: xls,xlsx,csv إرفع ملف بنوع: xls,xlsx,csv" at bounding box center [487, 343] width 832 height 42
click at [0, 0] on input "إرفع ملف بنوع: xls,xlsx,csv إرفع ملف بنوع: xls,xlsx,csv" at bounding box center [0, 0] width 0 height 0
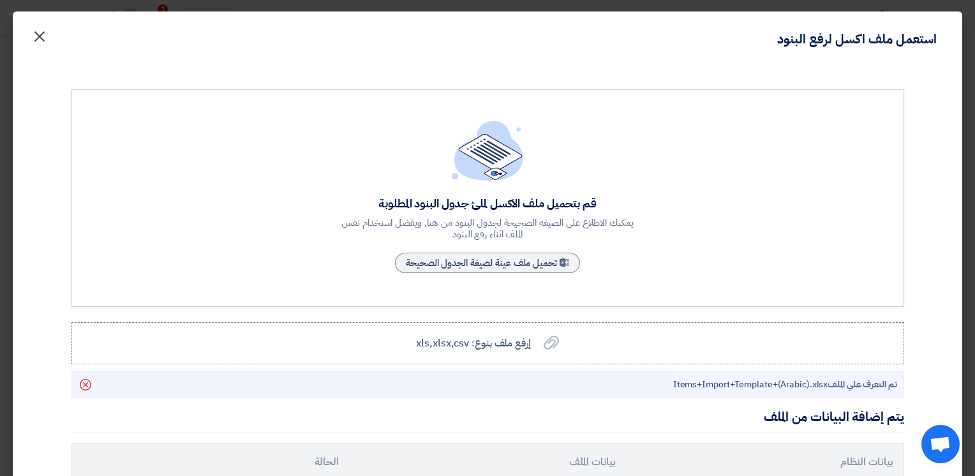
click at [41, 32] on span "×" at bounding box center [39, 36] width 15 height 38
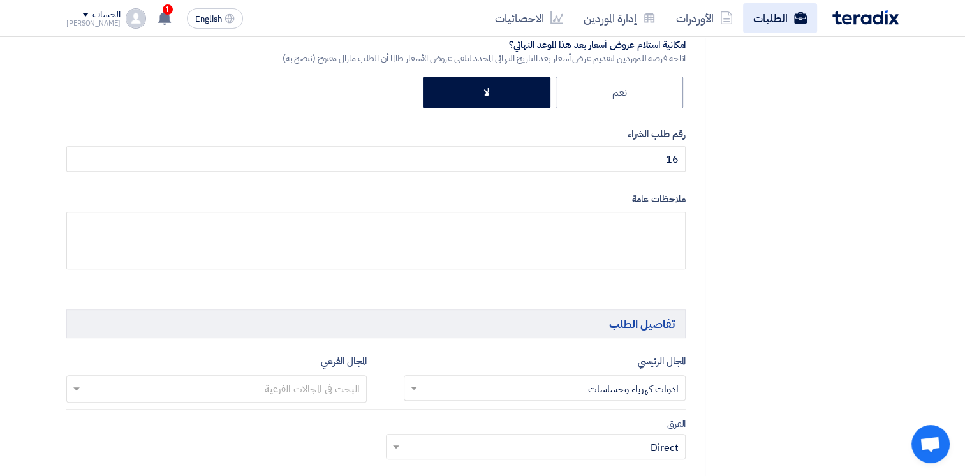
scroll to position [408, 0]
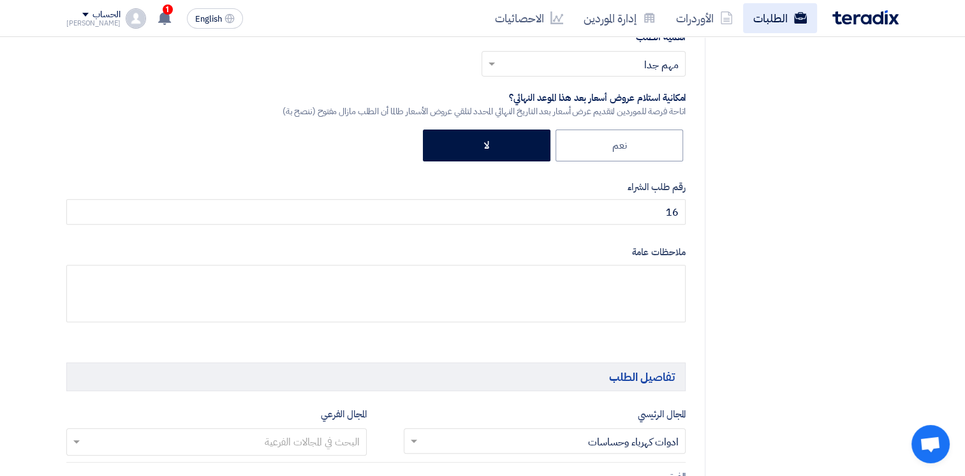
click at [781, 29] on link "الطلبات" at bounding box center [780, 18] width 74 height 30
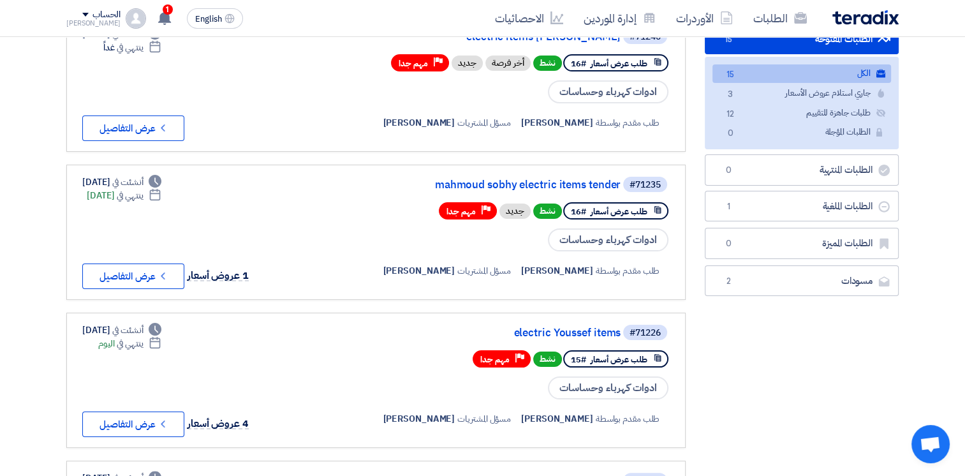
scroll to position [144, 0]
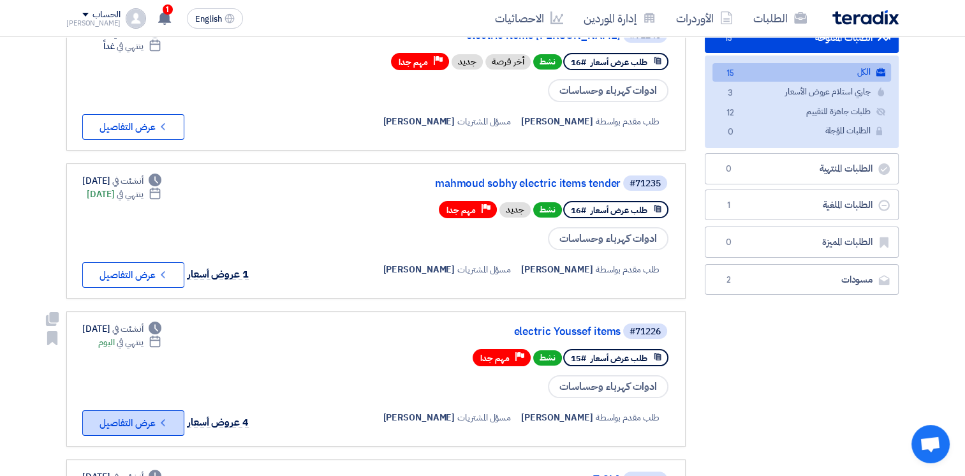
click at [173, 411] on button "Check details عرض التفاصيل" at bounding box center [133, 423] width 102 height 26
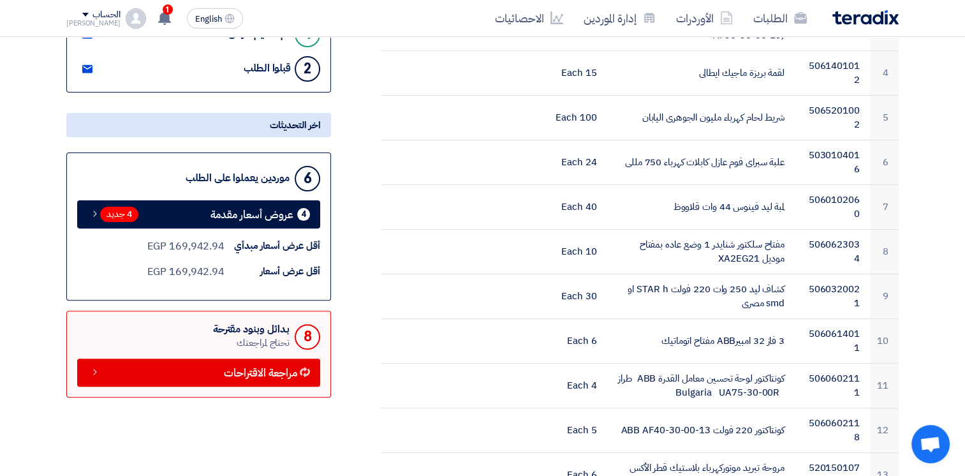
scroll to position [352, 0]
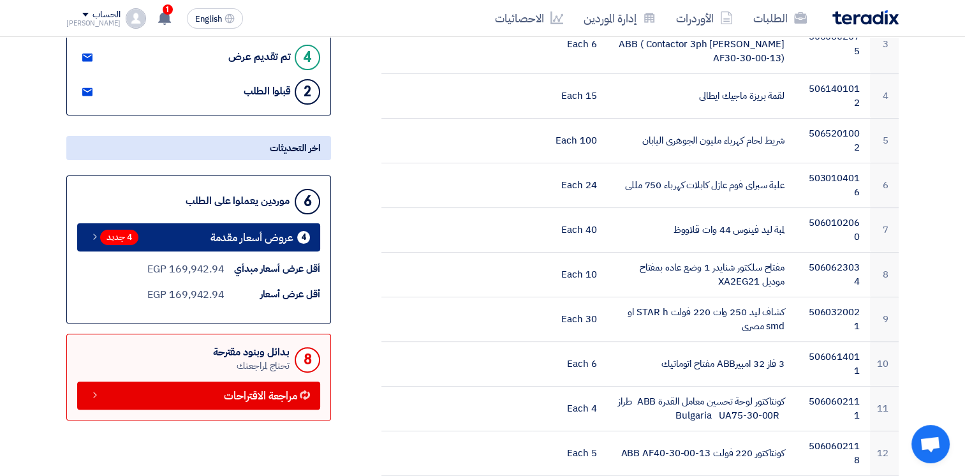
click at [286, 234] on span "عروض أسعار مقدمة" at bounding box center [251, 238] width 83 height 10
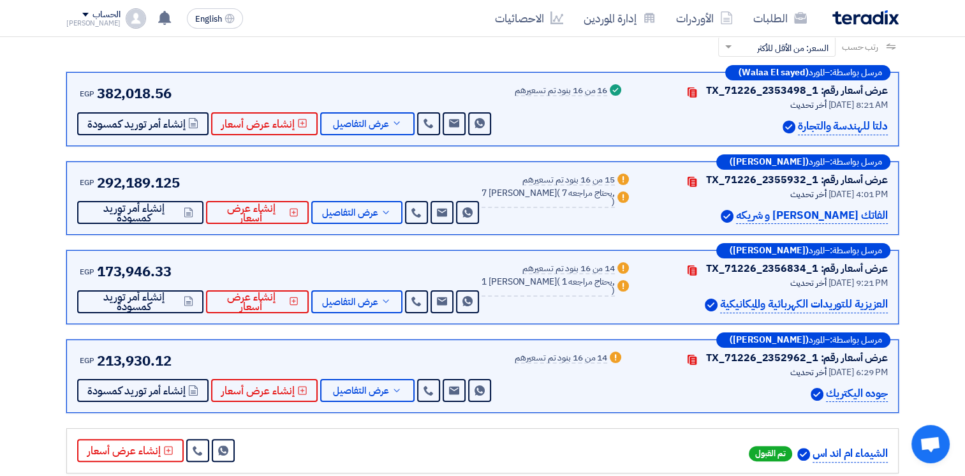
scroll to position [198, 0]
